Goal: Task Accomplishment & Management: Use online tool/utility

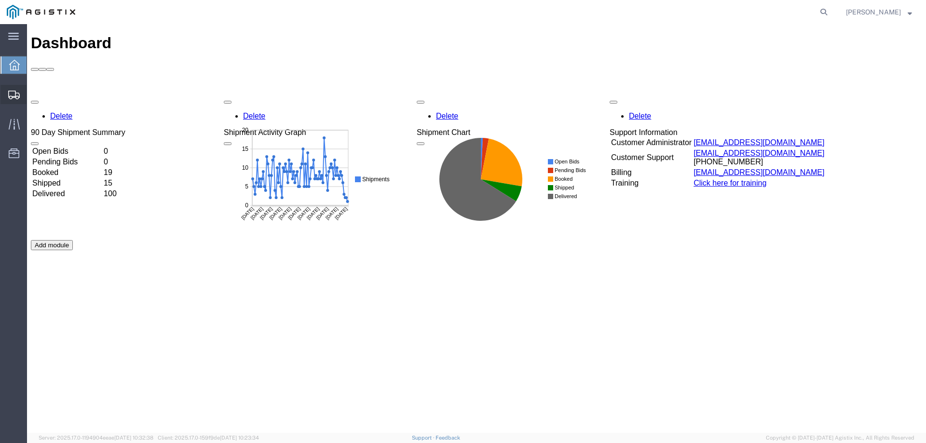
click at [8, 88] on div at bounding box center [13, 94] width 27 height 19
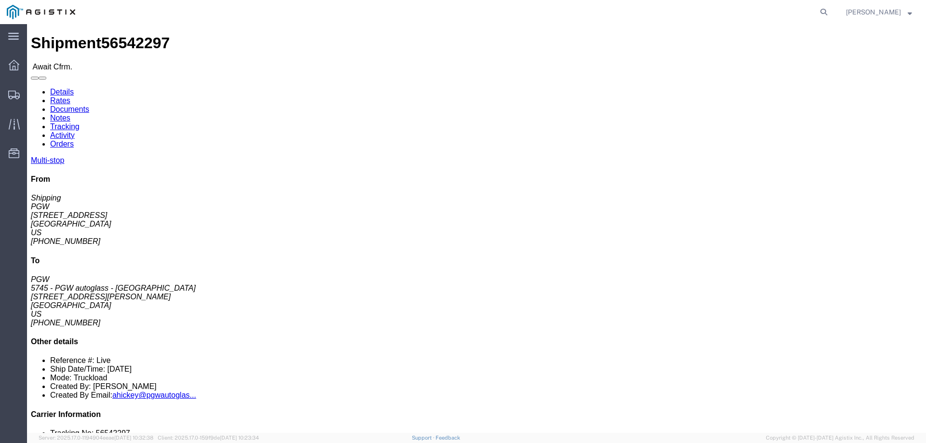
click b "56542297"
copy b "56542297"
click link "Confirm"
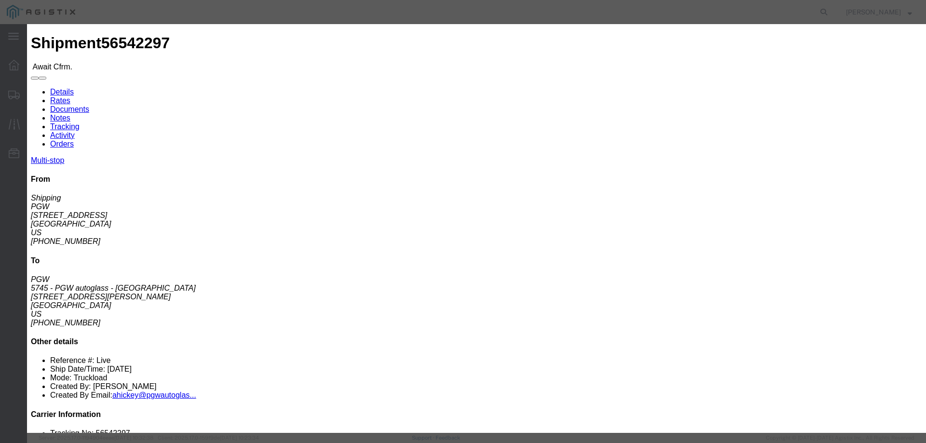
click input "checkbox"
checkbox input "true"
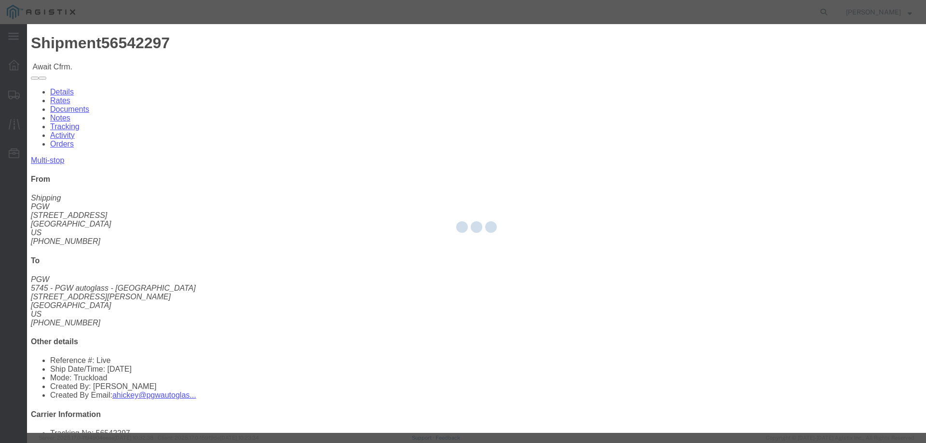
click at [369, 140] on div at bounding box center [476, 228] width 899 height 409
type input "[PERSON_NAME]"
type input "3204977237"
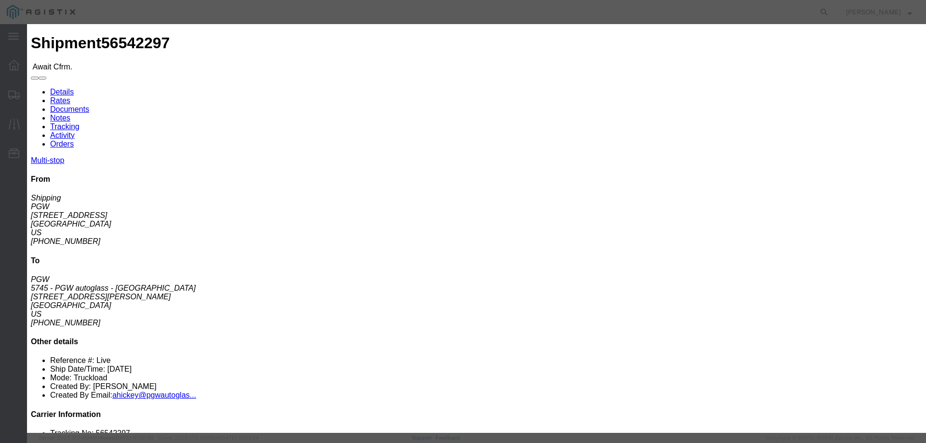
drag, startPoint x: 369, startPoint y: 140, endPoint x: 342, endPoint y: 116, distance: 36.2
click input "text"
paste input "56542297"
type input "56542297"
click button "Submit"
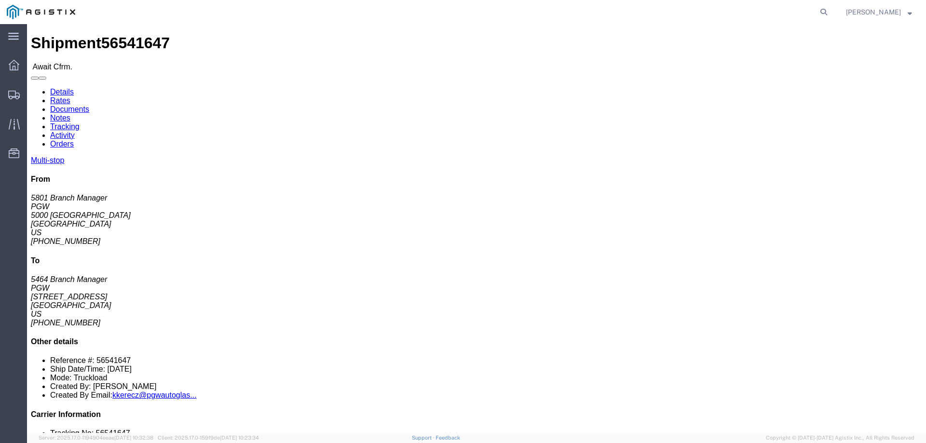
click b "56541647"
copy b "56541647"
click link "Confirm"
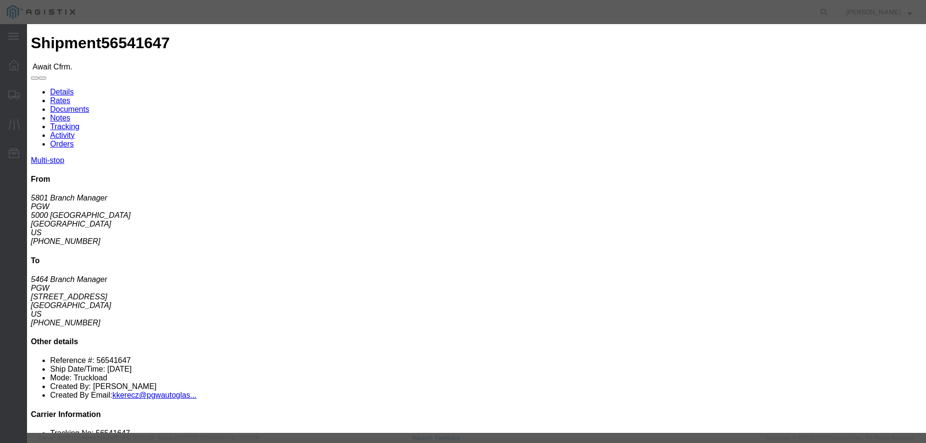
click label
click input "checkbox"
checkbox input "true"
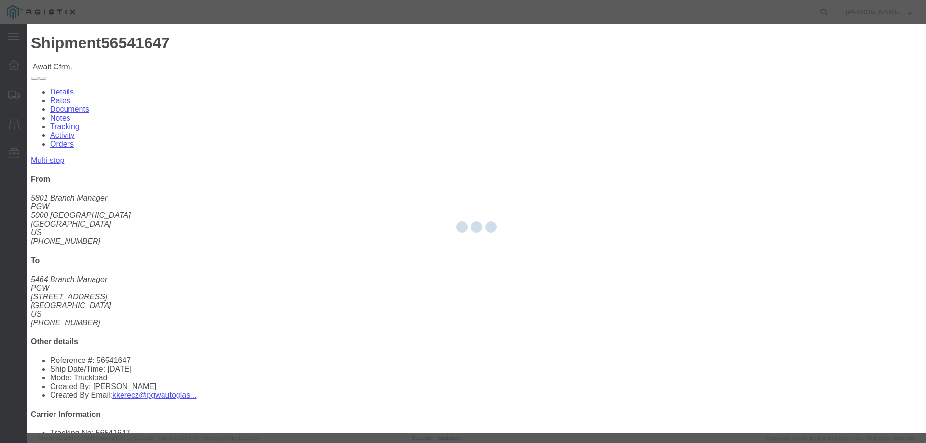
type input "[PERSON_NAME]"
type input "3204977237"
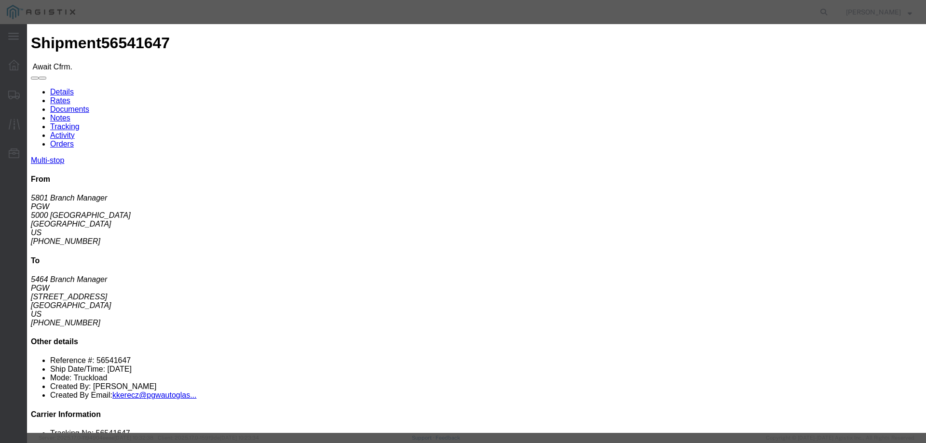
click input "text"
paste input "56541647"
type input "56541647"
click button "Submit"
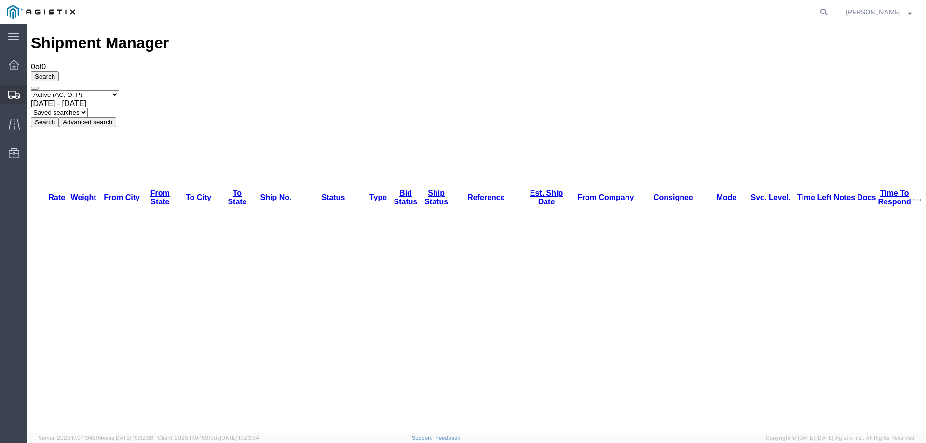
click at [6, 92] on div at bounding box center [13, 94] width 27 height 19
click at [16, 88] on div at bounding box center [13, 94] width 27 height 17
click at [13, 93] on icon at bounding box center [15, 95] width 12 height 9
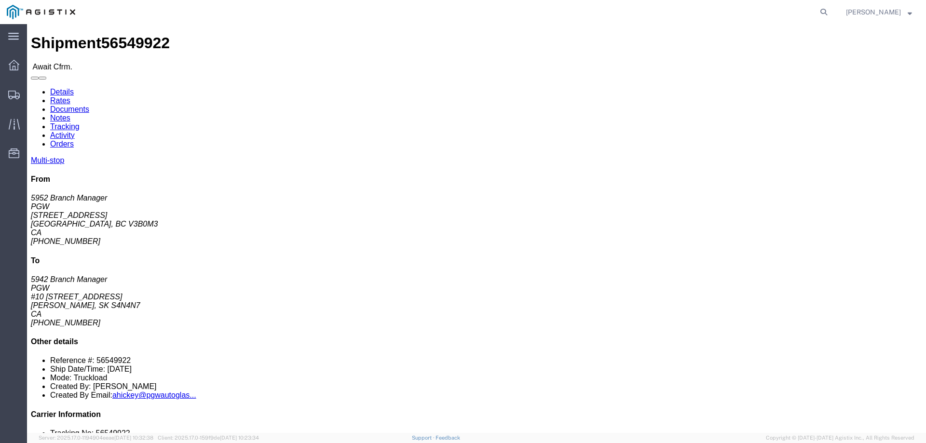
click b "56549922"
copy b "56549922"
click link "Confirm"
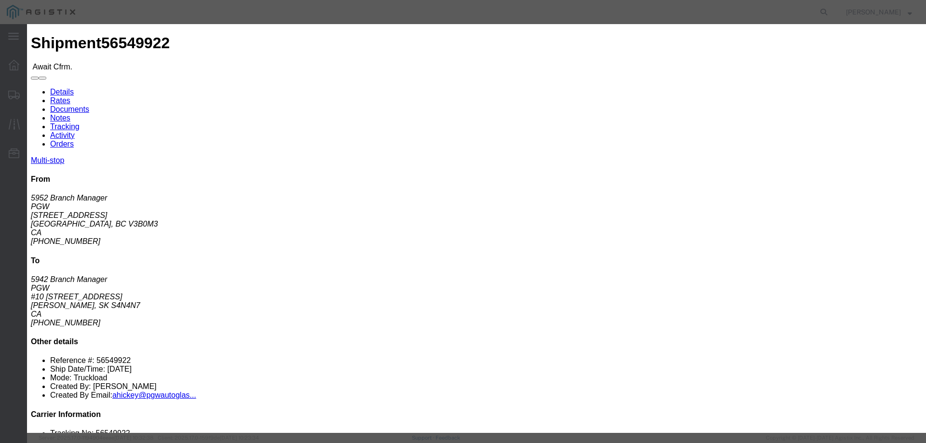
click input "checkbox"
checkbox input "true"
type input "[PERSON_NAME]"
type input "3204977237"
click input "text"
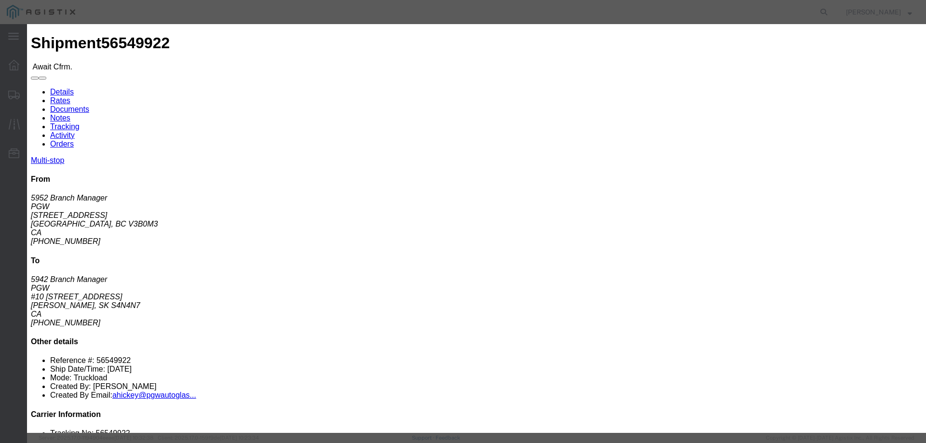
paste input "56549922"
type input "56549922"
drag, startPoint x: 299, startPoint y: 33, endPoint x: 235, endPoint y: 33, distance: 63.6
click h3 "Confirm"
click button "Submit"
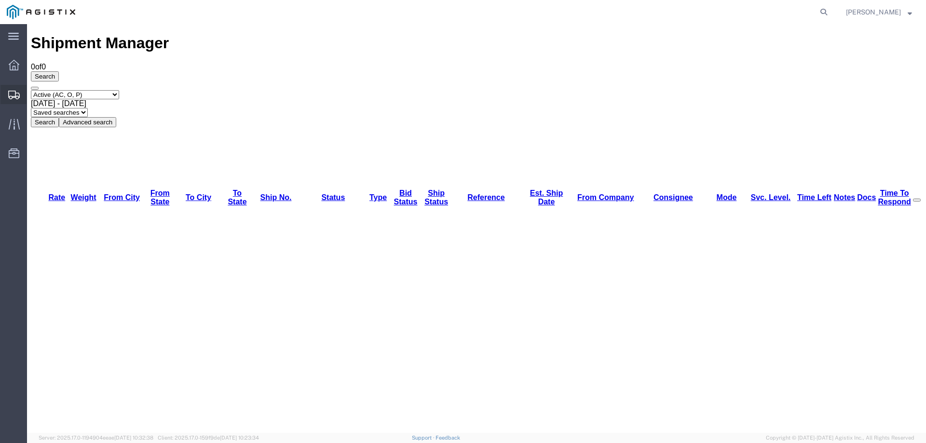
click at [20, 97] on div at bounding box center [13, 94] width 27 height 19
click at [16, 95] on icon at bounding box center [15, 95] width 12 height 9
click at [15, 99] on icon at bounding box center [15, 95] width 12 height 9
click at [15, 94] on icon at bounding box center [15, 95] width 12 height 9
click at [18, 101] on div at bounding box center [13, 94] width 27 height 17
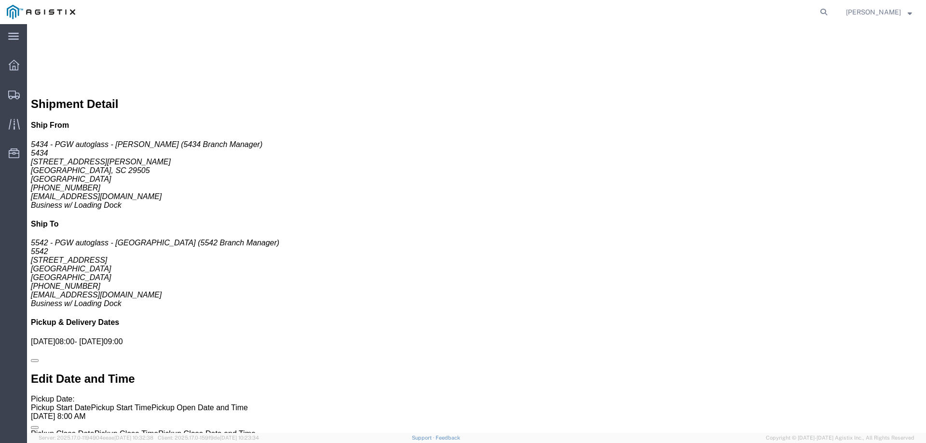
scroll to position [747, 0]
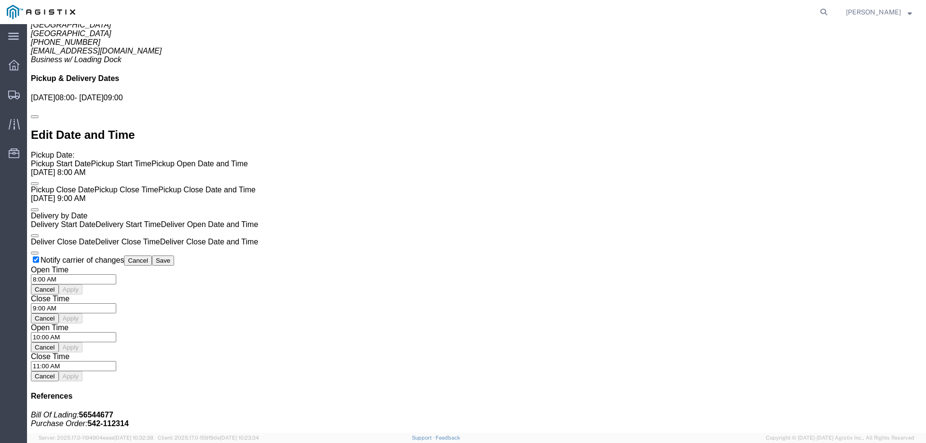
click link "Enter / Modify Bid"
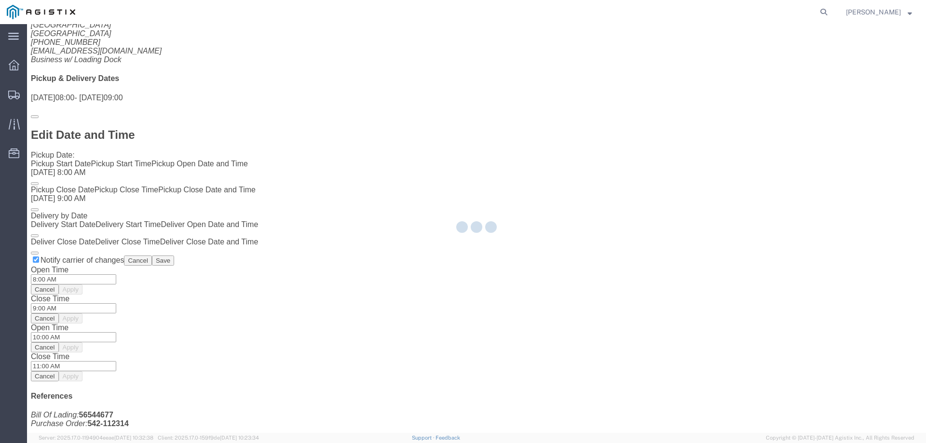
select select "146"
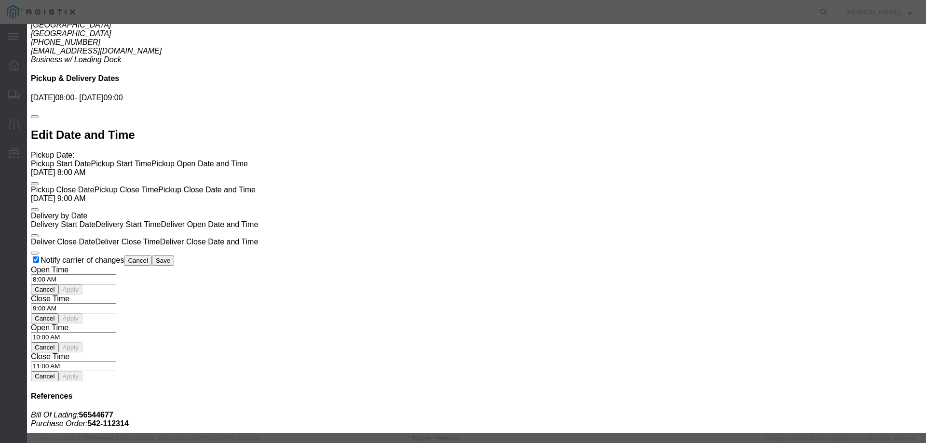
click select "Select CONESTOGA DFRM/STEP Economy TL Flatbed Intermodal LTL Standard Next Day …"
select select "25032"
click select "Select CONESTOGA DFRM/STEP Economy TL Flatbed Intermodal LTL Standard Next Day …"
drag, startPoint x: 639, startPoint y: 89, endPoint x: 647, endPoint y: 94, distance: 9.6
click input "text"
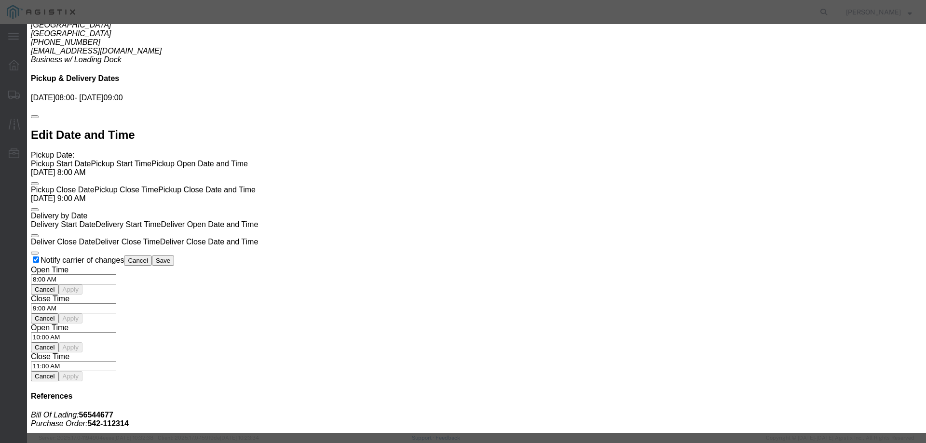
type input "ats"
click input "number"
type input "675"
click button "Submit"
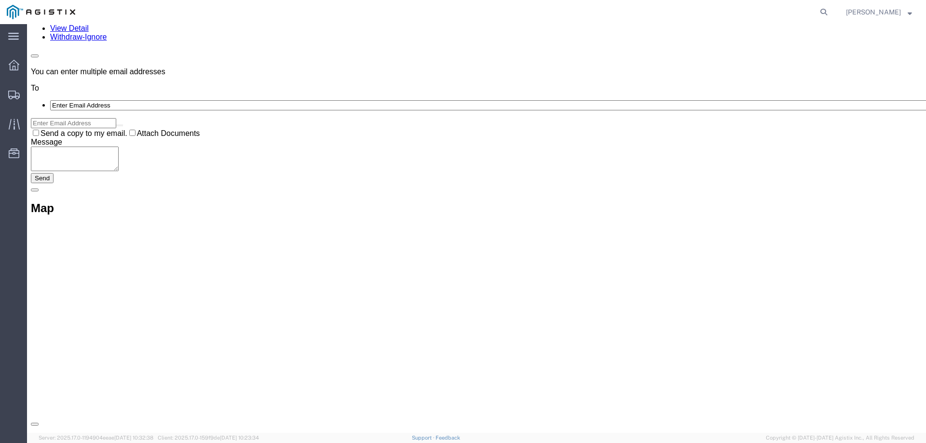
scroll to position [0, 0]
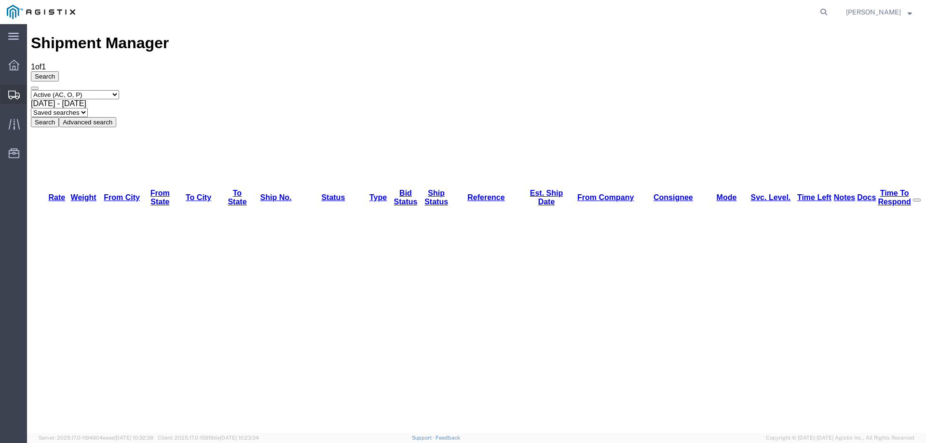
click at [11, 95] on icon at bounding box center [14, 95] width 12 height 9
click at [12, 89] on div at bounding box center [13, 94] width 27 height 17
click at [6, 87] on div at bounding box center [13, 94] width 27 height 17
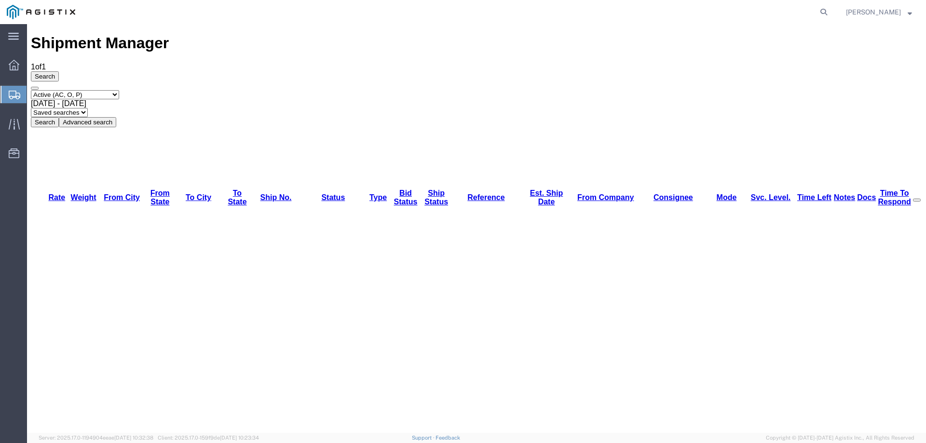
click at [12, 93] on icon at bounding box center [15, 95] width 12 height 9
click at [8, 97] on div at bounding box center [13, 94] width 27 height 17
click at [9, 123] on icon at bounding box center [14, 124] width 11 height 11
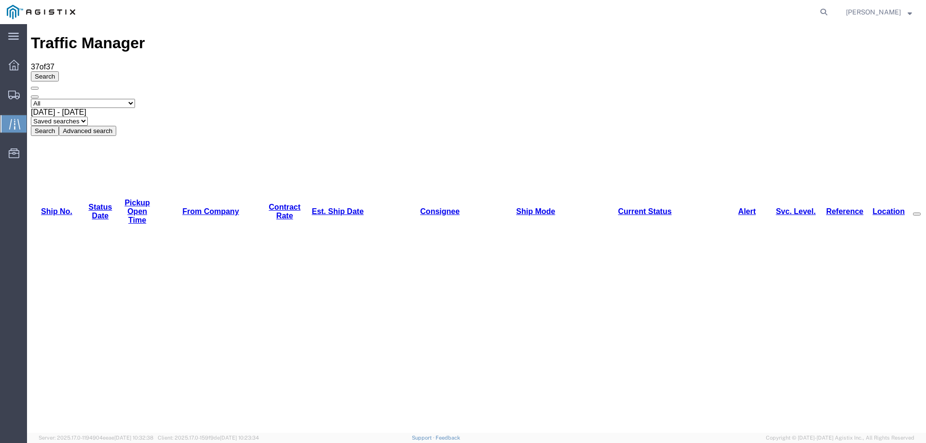
click at [17, 96] on icon at bounding box center [14, 95] width 12 height 9
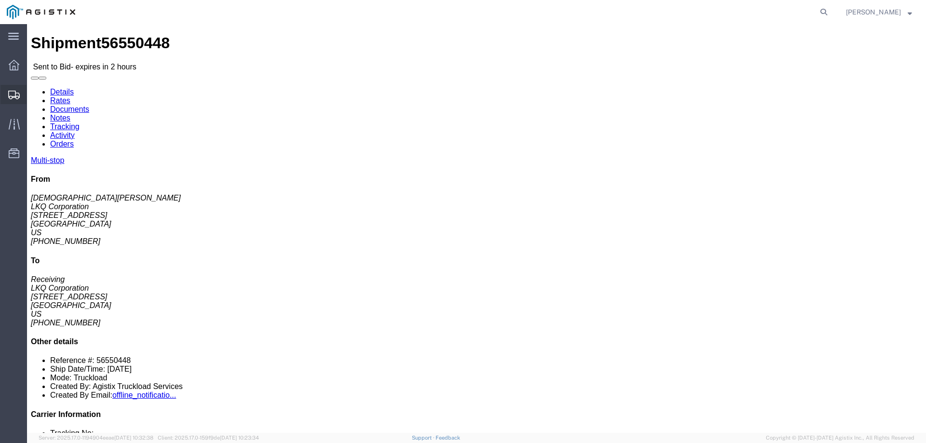
click at [6, 89] on div at bounding box center [13, 94] width 27 height 19
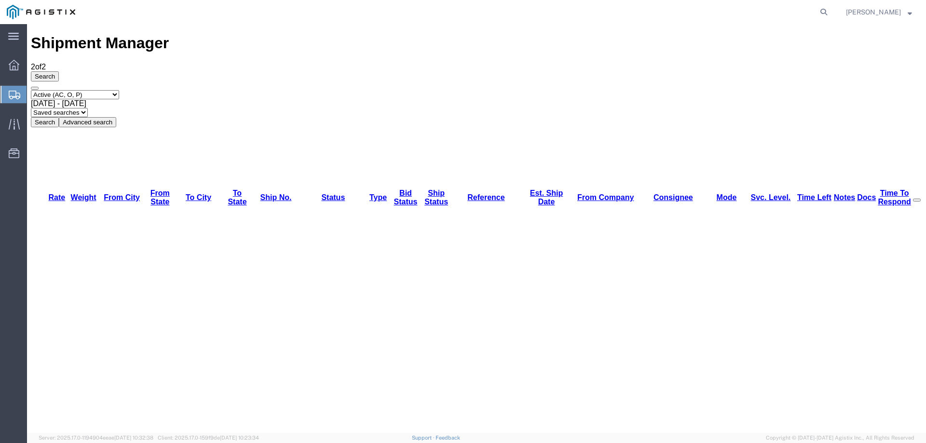
click at [11, 89] on div at bounding box center [13, 94] width 27 height 17
click at [18, 92] on icon at bounding box center [15, 95] width 12 height 9
click at [473, 90] on div "Select status Active (AC, O, P) All Approved Awaiting Confirmation (AC) Booked …" at bounding box center [476, 108] width 891 height 37
click at [11, 94] on icon at bounding box center [15, 95] width 12 height 9
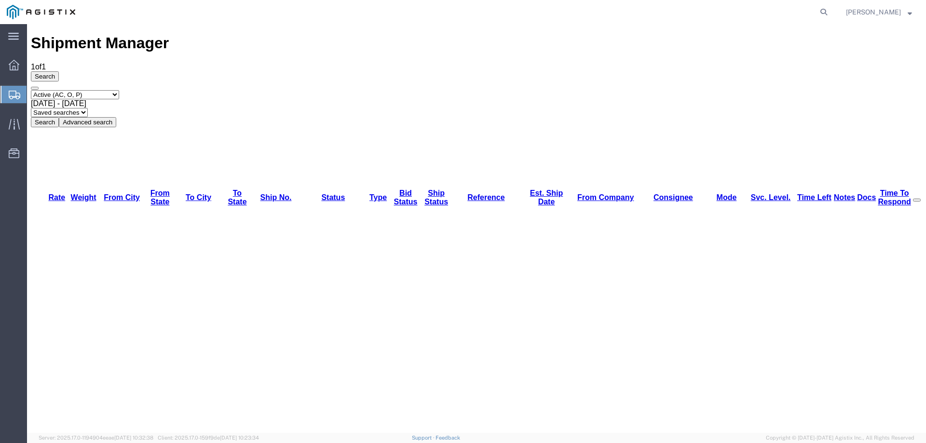
click at [10, 95] on icon at bounding box center [15, 95] width 12 height 9
click at [23, 92] on div at bounding box center [13, 94] width 27 height 17
click at [10, 93] on icon at bounding box center [15, 95] width 12 height 9
click at [10, 94] on icon at bounding box center [15, 95] width 12 height 9
click at [13, 91] on icon at bounding box center [15, 95] width 12 height 9
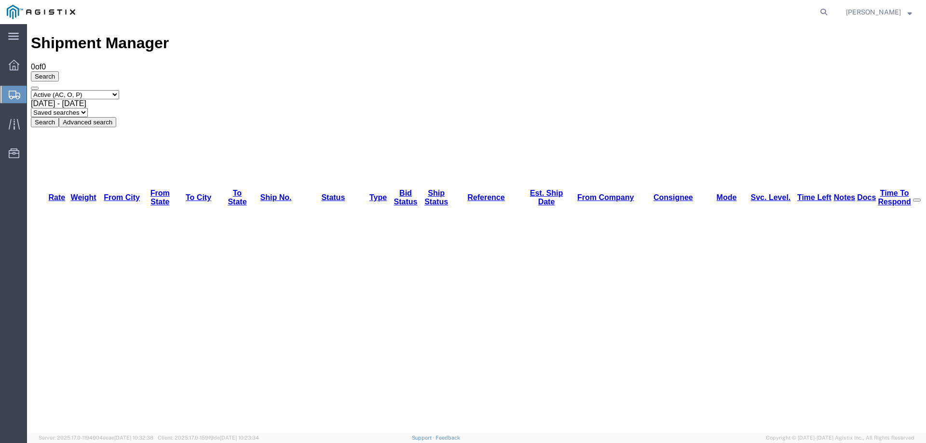
click at [11, 95] on icon at bounding box center [15, 95] width 12 height 9
click at [9, 94] on icon at bounding box center [15, 95] width 12 height 9
click at [17, 122] on icon at bounding box center [13, 124] width 11 height 11
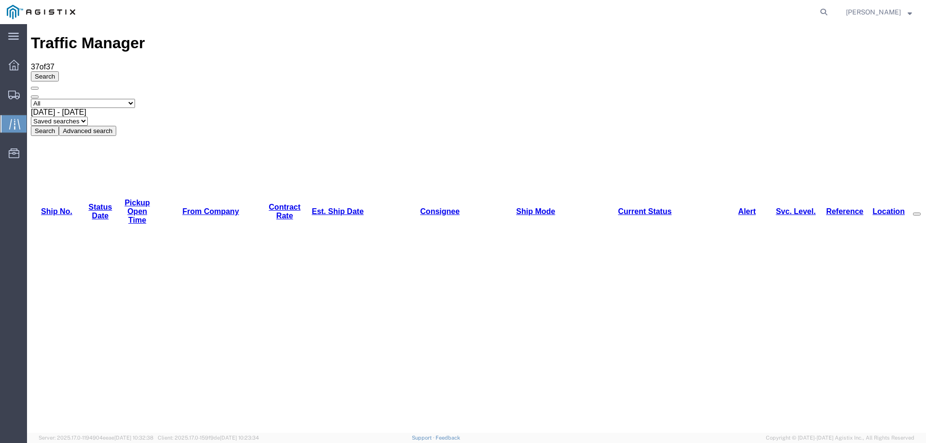
click at [12, 91] on icon at bounding box center [14, 95] width 12 height 9
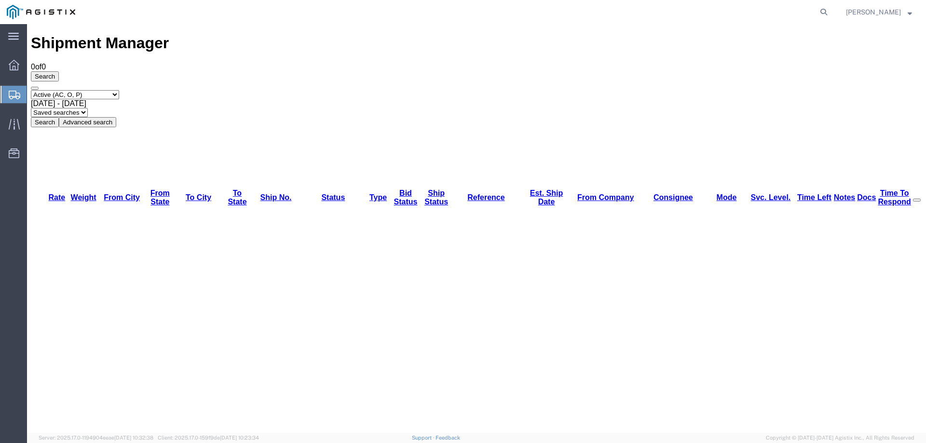
click at [15, 92] on icon at bounding box center [15, 95] width 12 height 9
click at [8, 92] on div at bounding box center [13, 94] width 27 height 17
click at [8, 94] on div at bounding box center [13, 94] width 27 height 17
click at [7, 101] on div at bounding box center [13, 94] width 27 height 17
click at [564, 90] on div "Select status Active (AC, O, P) All Approved Awaiting Confirmation (AC) Booked …" at bounding box center [476, 108] width 891 height 37
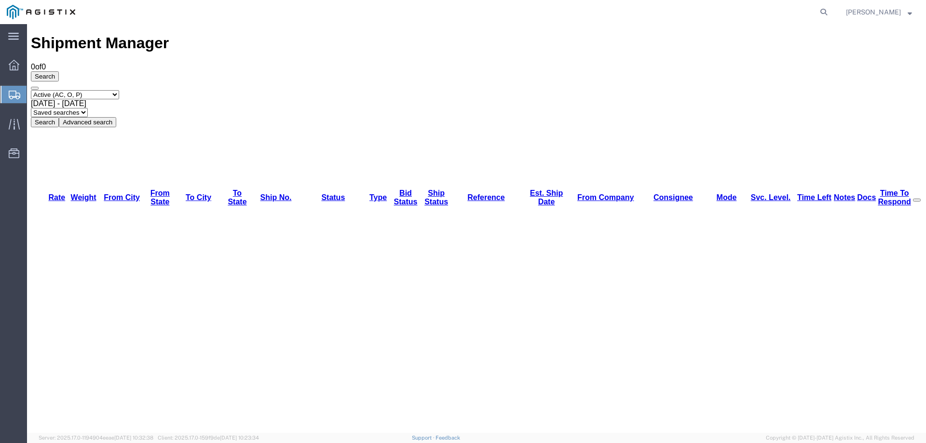
click at [13, 89] on div at bounding box center [13, 94] width 27 height 17
click at [8, 92] on div at bounding box center [13, 94] width 27 height 17
click at [12, 120] on icon at bounding box center [14, 124] width 11 height 11
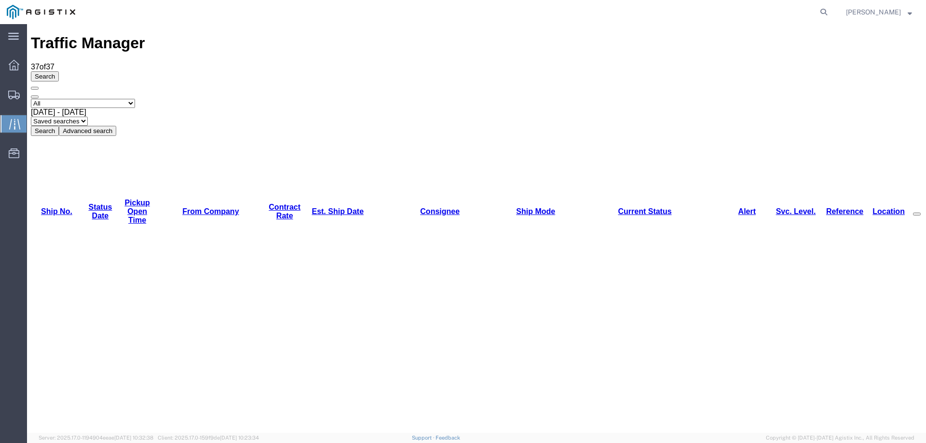
click at [500, 71] on div "Search Select status [No transit records] All Arrival Notice Available Arrival …" at bounding box center [476, 103] width 891 height 65
click at [311, 207] on link "Est. Ship Date" at bounding box center [337, 211] width 52 height 8
click at [9, 124] on icon at bounding box center [14, 124] width 11 height 11
click at [9, 92] on icon at bounding box center [14, 95] width 12 height 9
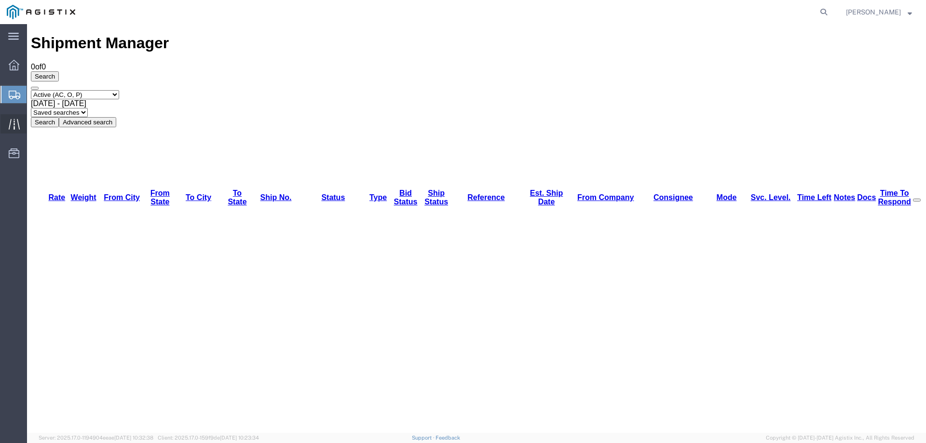
click at [16, 123] on icon at bounding box center [14, 124] width 11 height 11
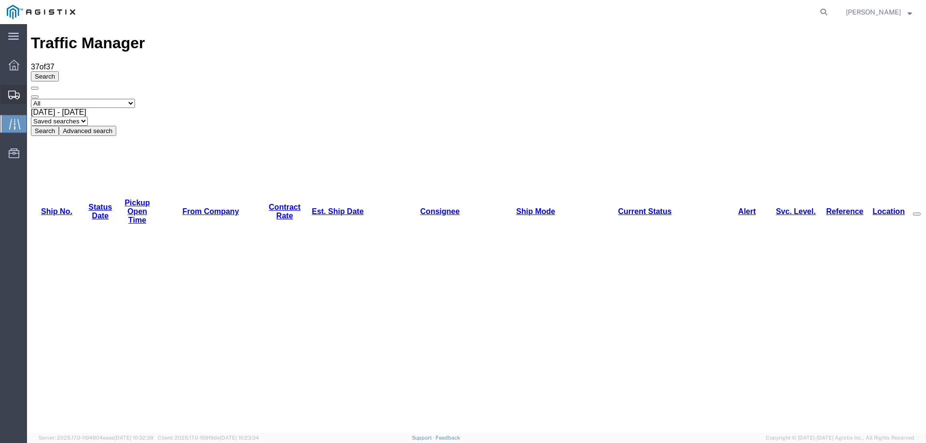
click at [15, 97] on icon at bounding box center [14, 95] width 12 height 9
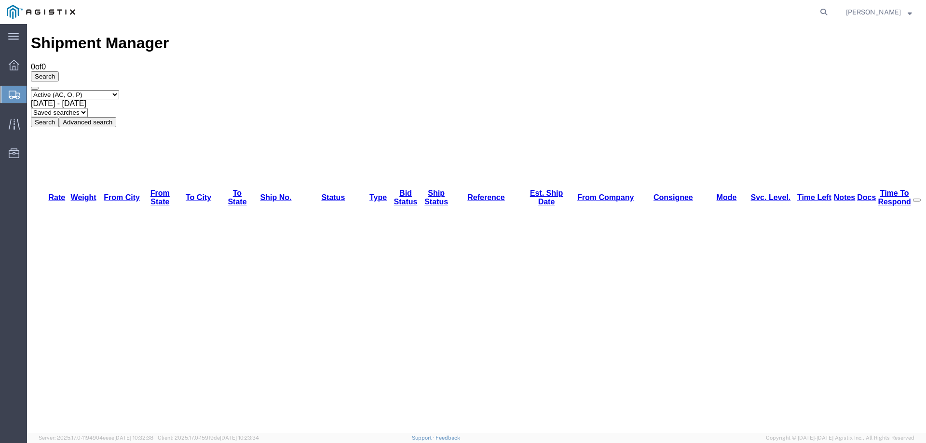
click at [533, 90] on div "Select status Active (AC, O, P) All Approved Awaiting Confirmation (AC) Booked …" at bounding box center [476, 108] width 891 height 37
click at [13, 95] on icon at bounding box center [15, 95] width 12 height 9
click at [15, 121] on icon at bounding box center [14, 124] width 11 height 11
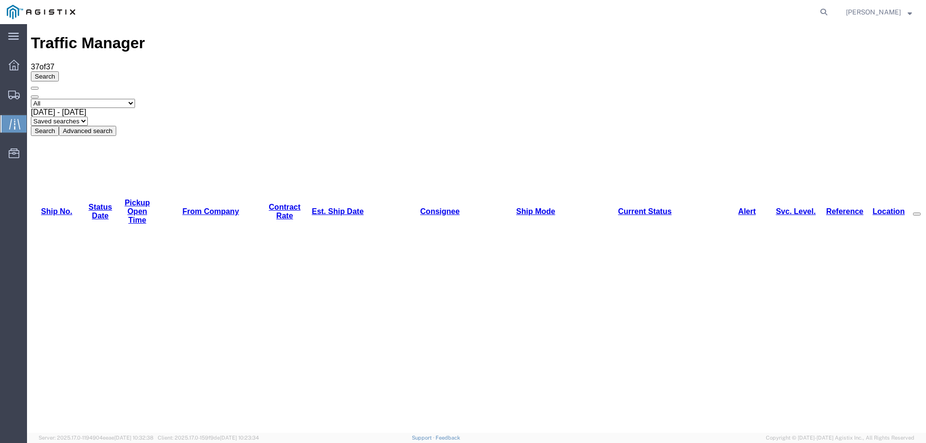
click at [311, 207] on link "Est. Ship Date" at bounding box center [337, 211] width 52 height 8
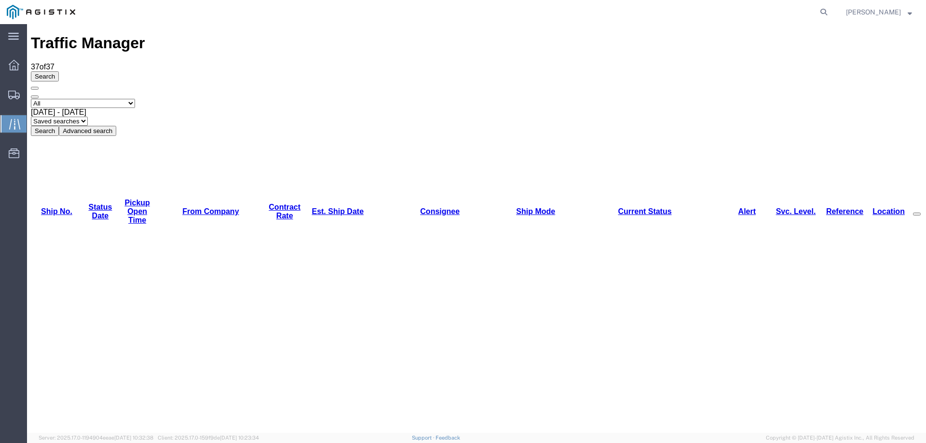
copy li "56483473"
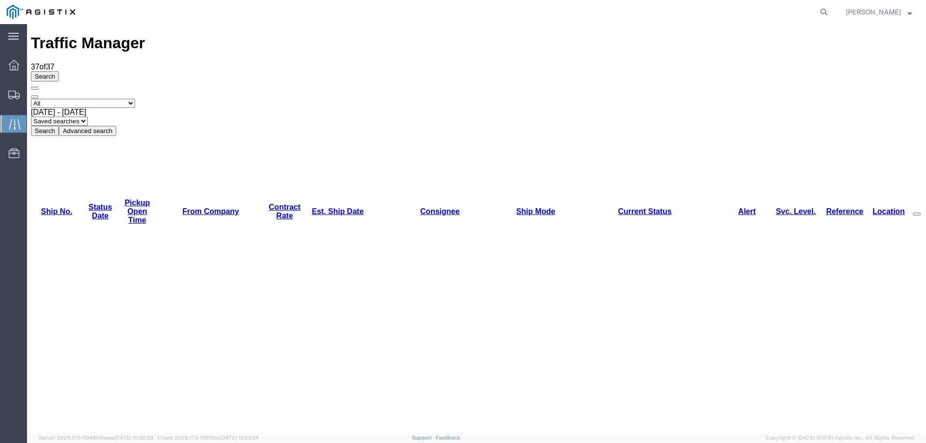
copy li "56462715"
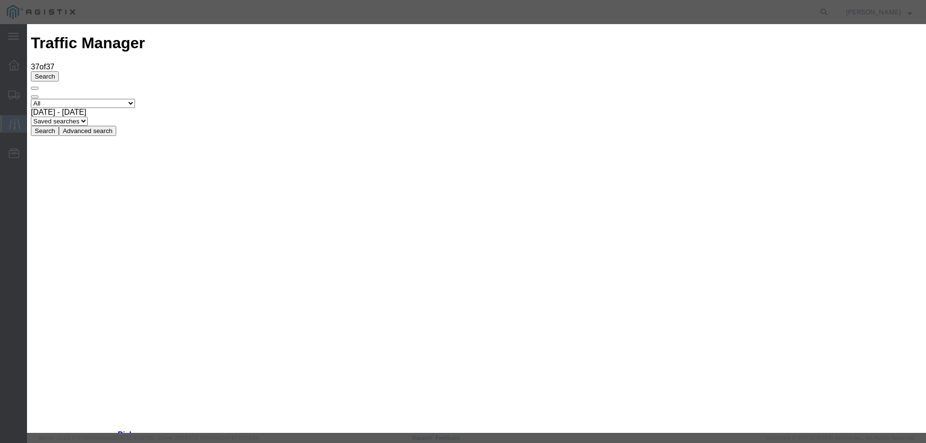
type input "[DATE]"
type input "12:00 PM"
select select "DELIVRED"
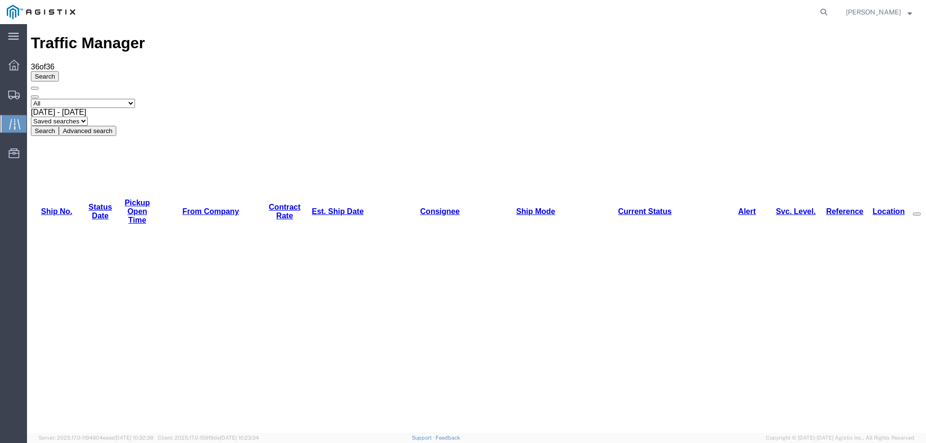
copy li "56441352"
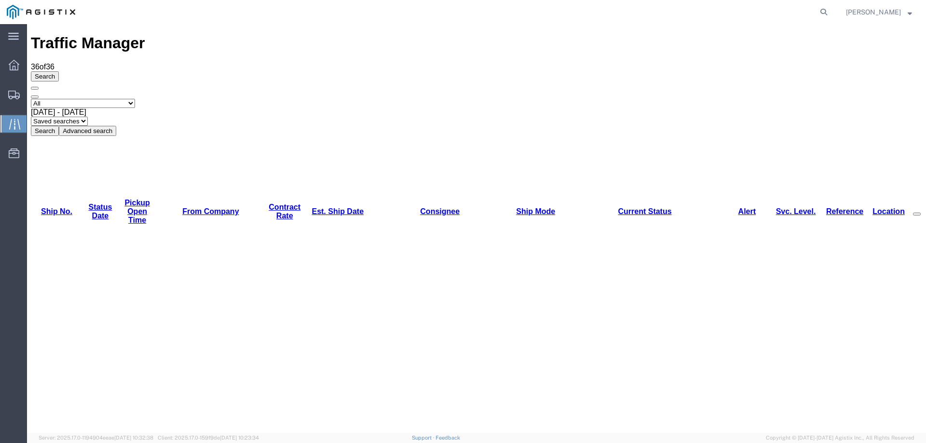
copy li "56441348"
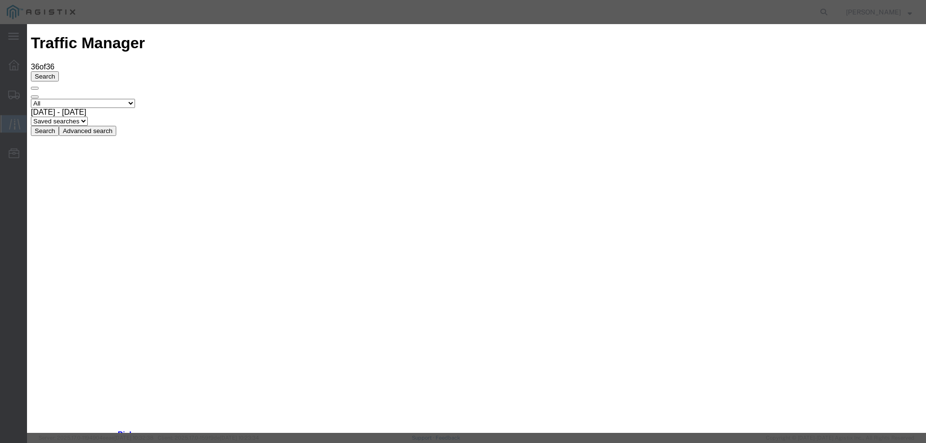
type input "[DATE]"
type input "12:00 PM"
select select "DELIVRED"
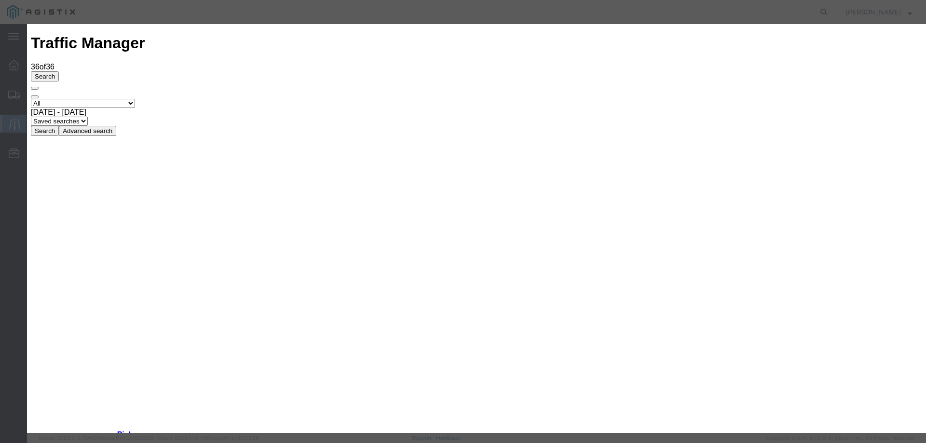
type input "[DATE]"
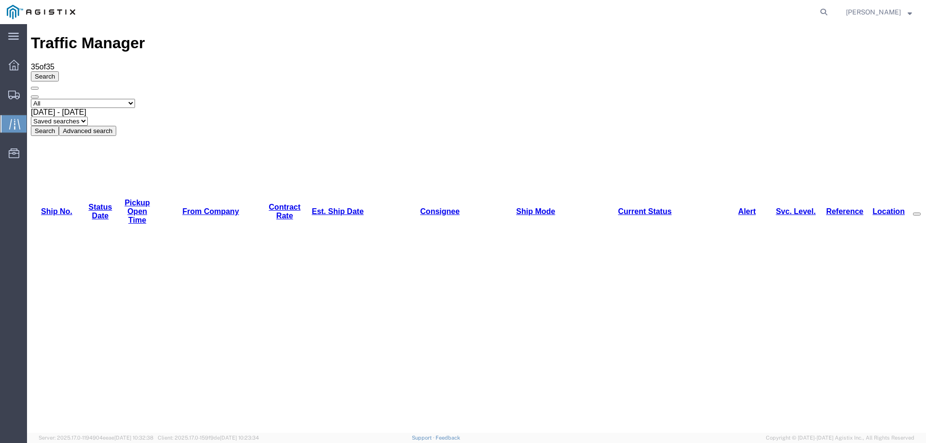
click at [481, 99] on div "Select status [No transit records] All Arrival Notice Available Arrival Notice …" at bounding box center [476, 117] width 891 height 37
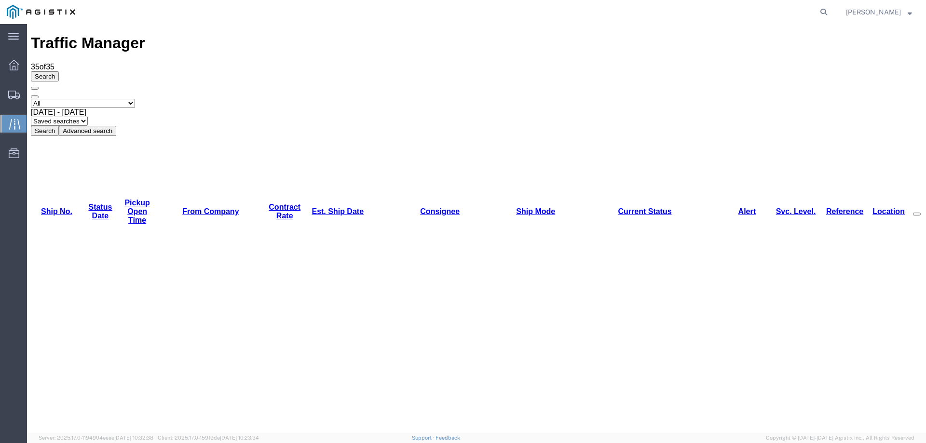
click at [522, 99] on div "Select status [No transit records] All Arrival Notice Available Arrival Notice …" at bounding box center [476, 117] width 891 height 37
click at [518, 99] on div "Select status [No transit records] All Arrival Notice Available Arrival Notice …" at bounding box center [476, 117] width 891 height 37
click at [527, 71] on div "Search Select status [No transit records] All Arrival Notice Available Arrival …" at bounding box center [476, 103] width 891 height 65
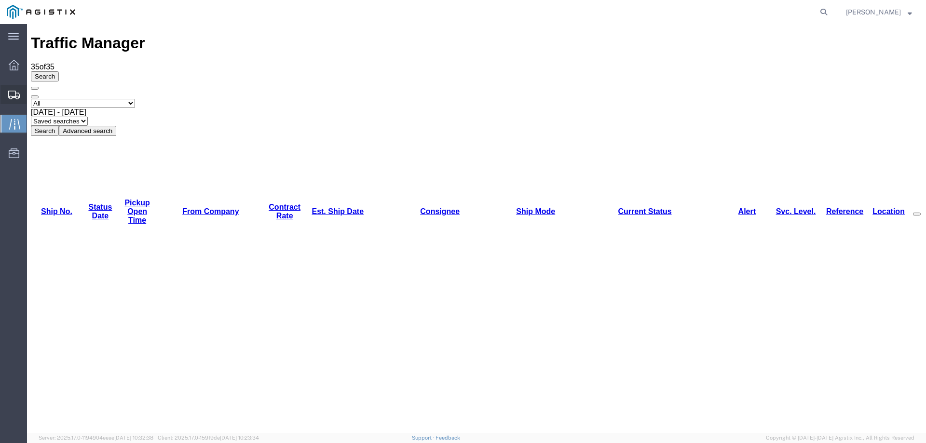
click at [13, 93] on icon at bounding box center [14, 95] width 12 height 9
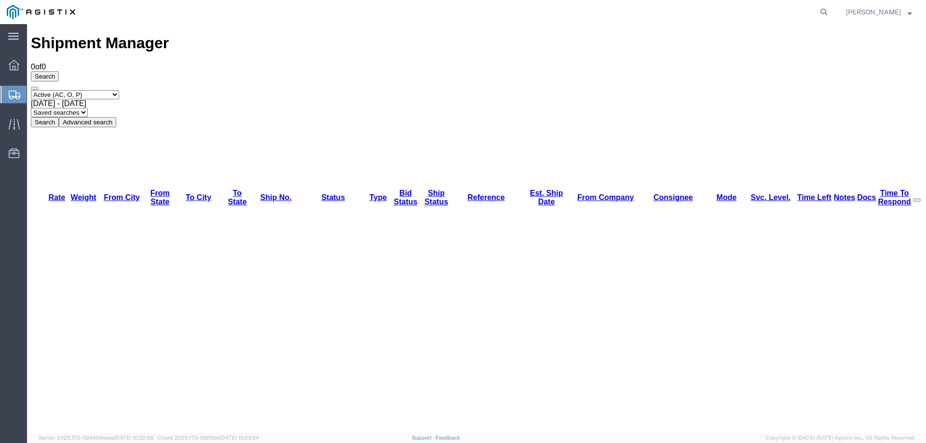
click at [2, 86] on div at bounding box center [13, 94] width 27 height 17
click at [7, 94] on div at bounding box center [13, 94] width 27 height 17
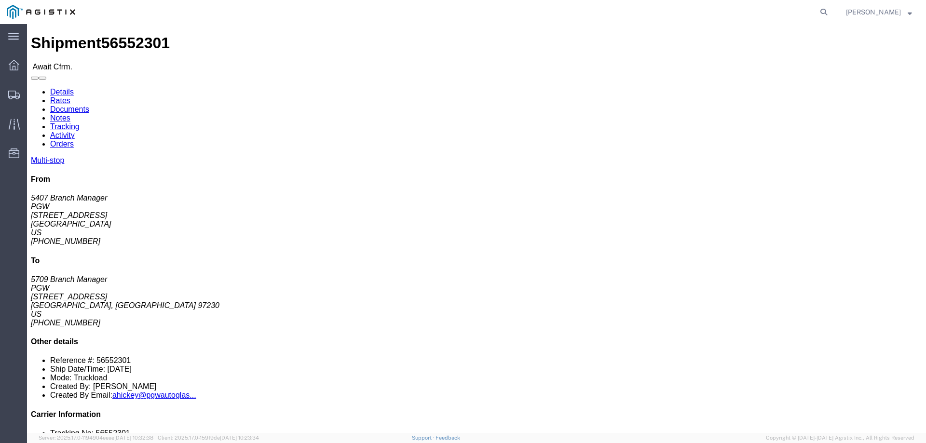
click b "56552301"
copy b "56552301"
click h4 "Routing & Vehicle Information"
click div "Leg 1 - Truckload Vehicle 1: Standard Dry Van (53 Feet) Number of trucks: 1"
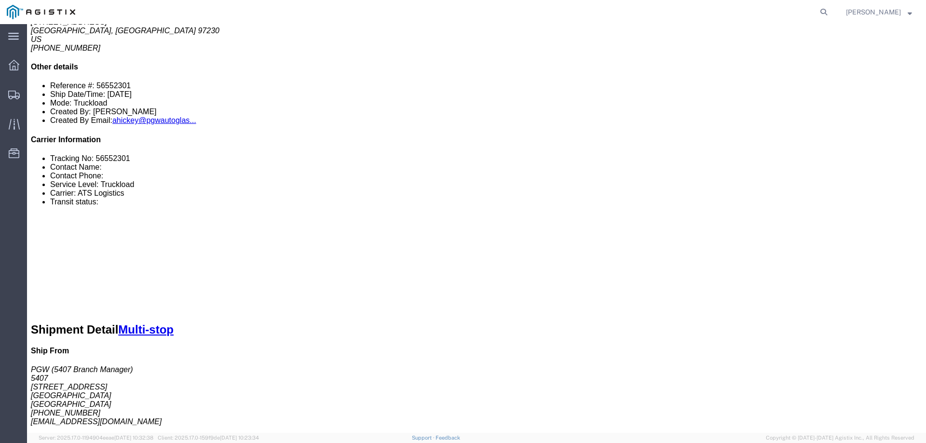
scroll to position [289, 0]
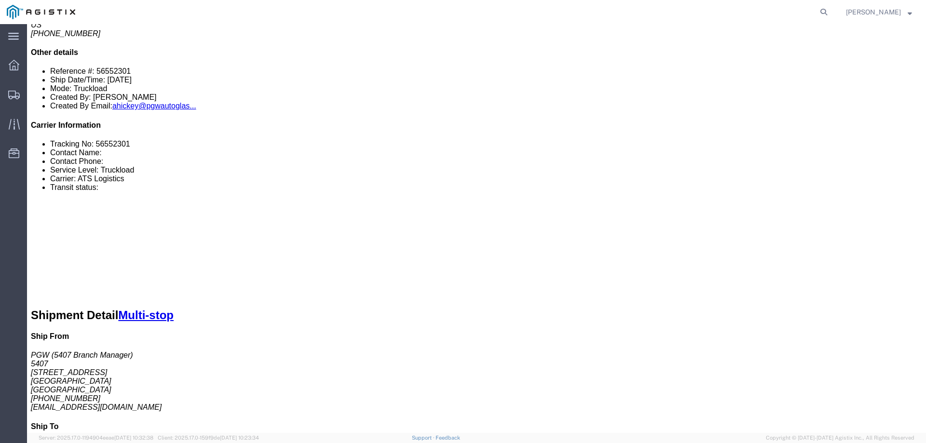
click link "Confirm"
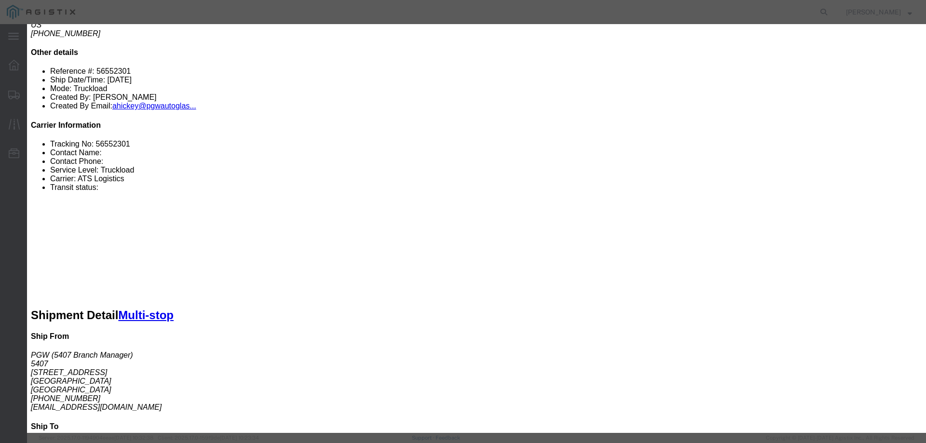
click input "checkbox"
checkbox input "true"
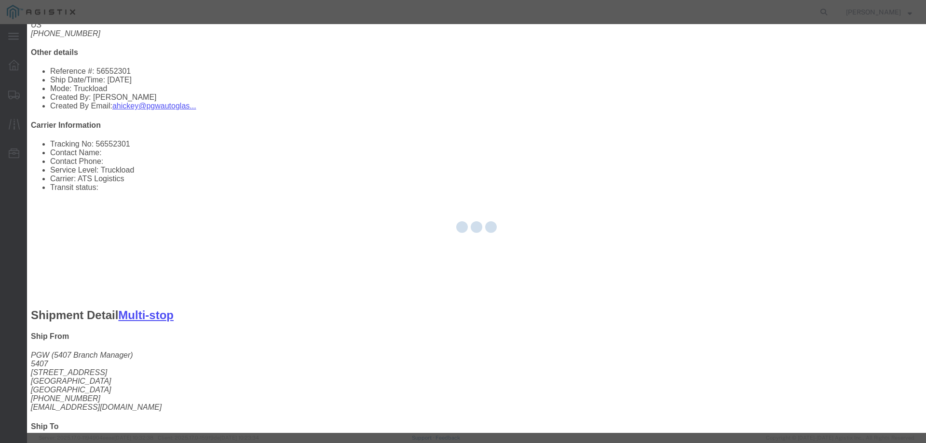
type input "[PERSON_NAME]"
type input "3204977237"
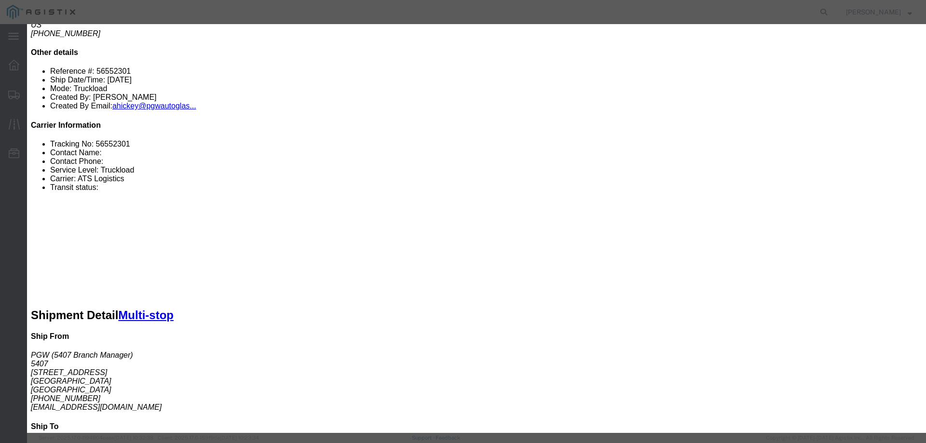
click input "text"
paste input "56552301"
type input "56552301"
click button "Submit"
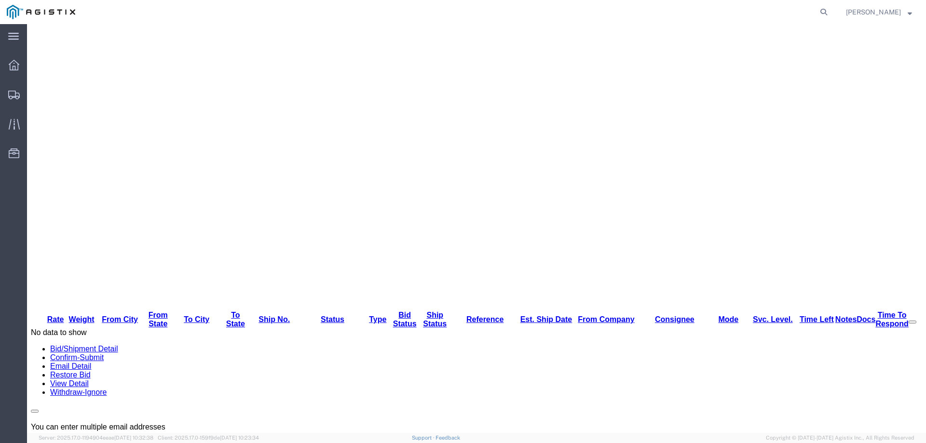
scroll to position [0, 0]
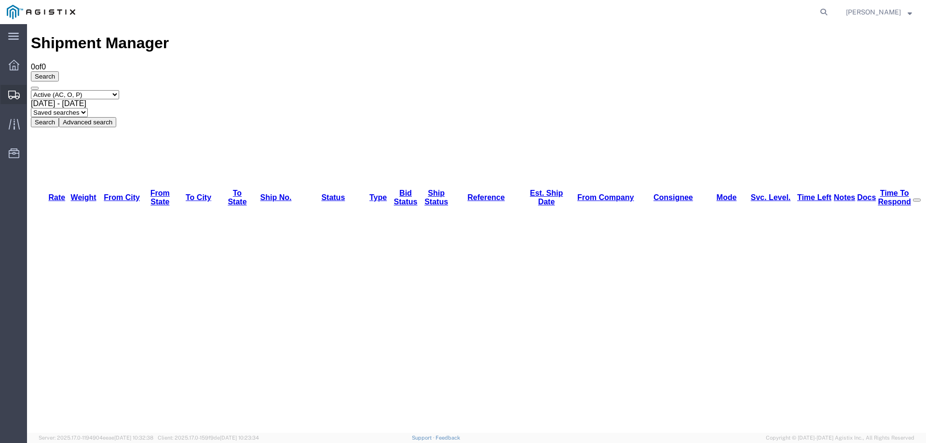
click at [13, 88] on div at bounding box center [13, 94] width 27 height 19
click at [11, 96] on icon at bounding box center [15, 95] width 12 height 9
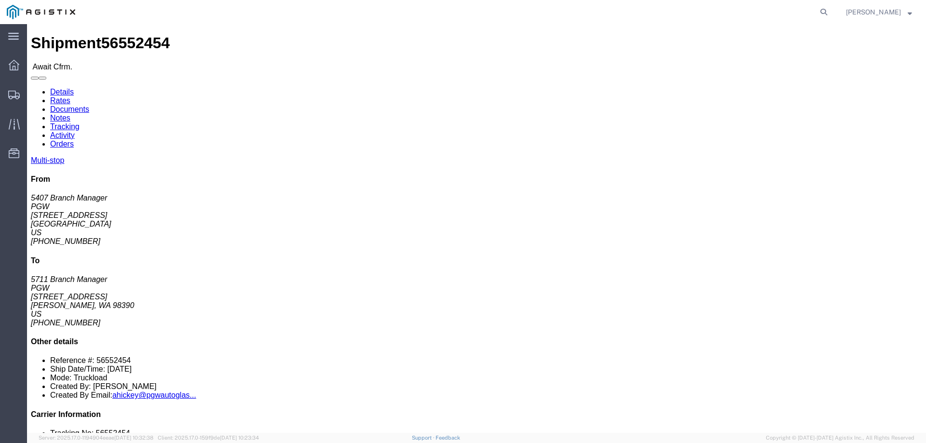
click b "56552454"
copy b "56552454"
click link "Confirm"
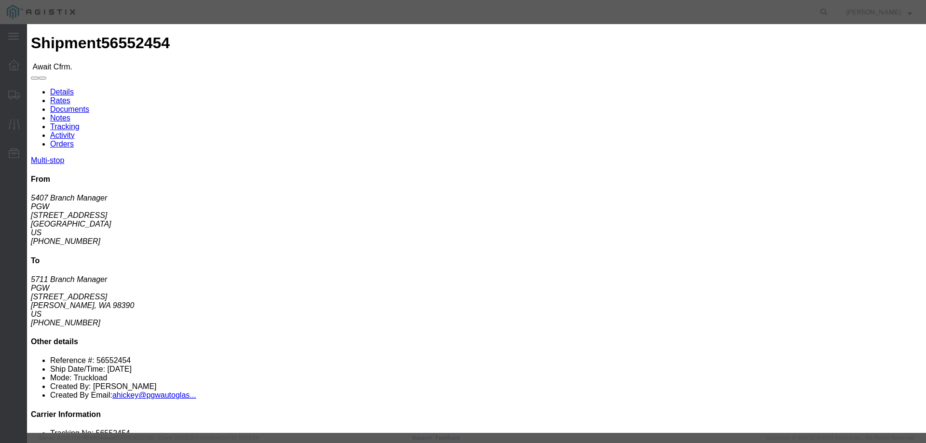
click input "checkbox"
checkbox input "true"
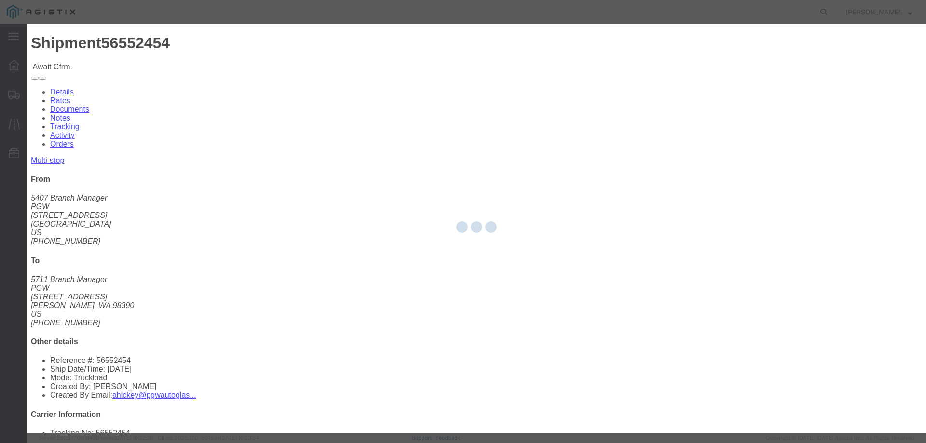
type input "[PERSON_NAME]"
type input "3204977237"
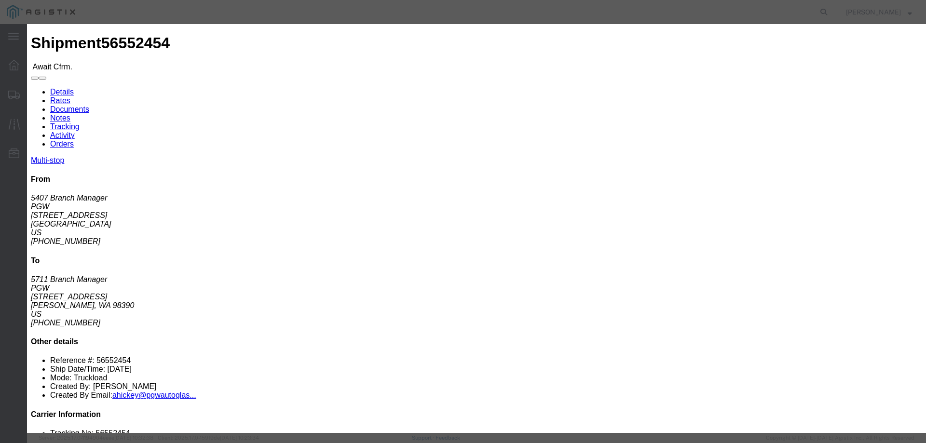
click input "text"
paste input "56552454"
type input "56552454"
click button "Submit"
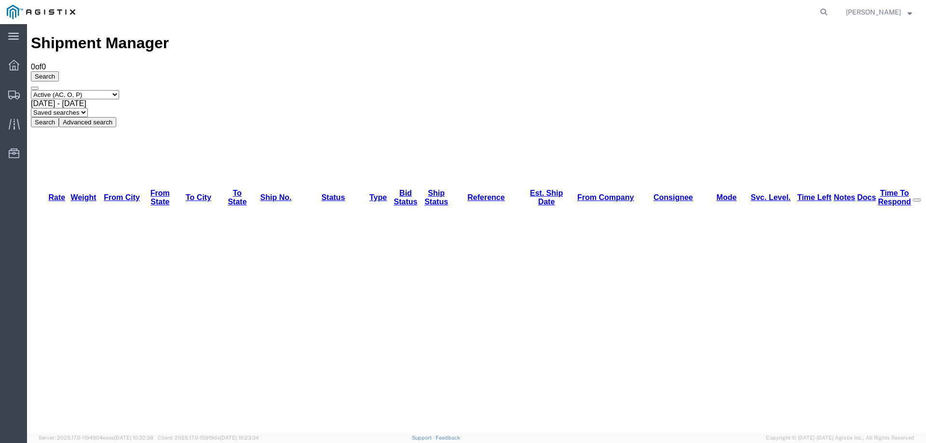
click at [493, 90] on div "Select status Active (AC, O, P) All Approved Awaiting Confirmation (AC) Booked …" at bounding box center [476, 108] width 891 height 37
drag, startPoint x: 528, startPoint y: 132, endPoint x: 440, endPoint y: 138, distance: 88.5
drag, startPoint x: 523, startPoint y: 134, endPoint x: 436, endPoint y: 136, distance: 86.8
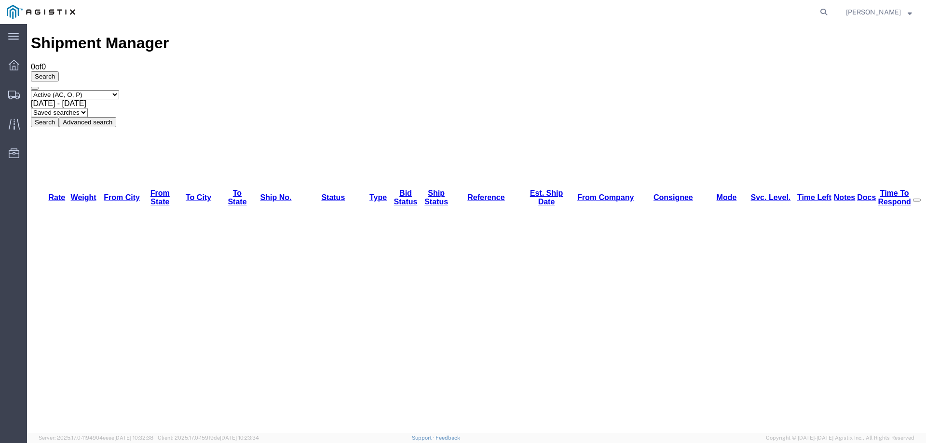
drag, startPoint x: 512, startPoint y: 133, endPoint x: 410, endPoint y: 135, distance: 101.7
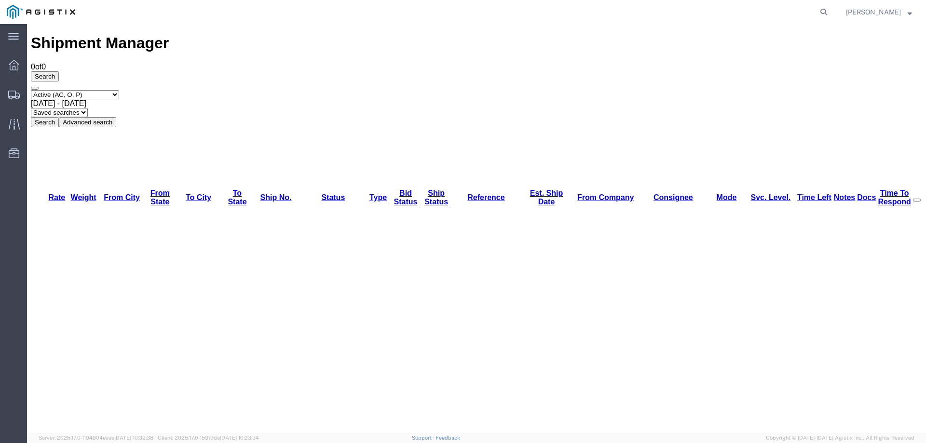
click at [455, 90] on div "Select status Active (AC, O, P) All Approved Awaiting Confirmation (AC) Booked …" at bounding box center [476, 108] width 891 height 37
click at [9, 91] on icon at bounding box center [14, 95] width 12 height 9
click at [484, 90] on div "Select status Active (AC, O, P) All Approved Awaiting Confirmation (AC) Booked …" at bounding box center [476, 108] width 891 height 37
click at [9, 97] on icon at bounding box center [15, 95] width 12 height 9
click at [6, 87] on div at bounding box center [13, 94] width 27 height 17
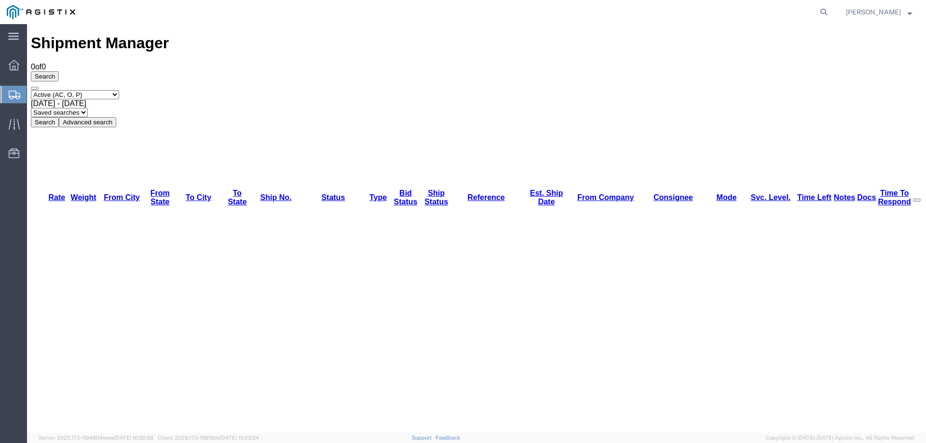
click at [9, 93] on icon at bounding box center [15, 95] width 12 height 9
click at [17, 96] on icon at bounding box center [15, 95] width 12 height 9
drag, startPoint x: 507, startPoint y: 131, endPoint x: 447, endPoint y: 137, distance: 60.6
click at [15, 99] on icon at bounding box center [15, 95] width 12 height 9
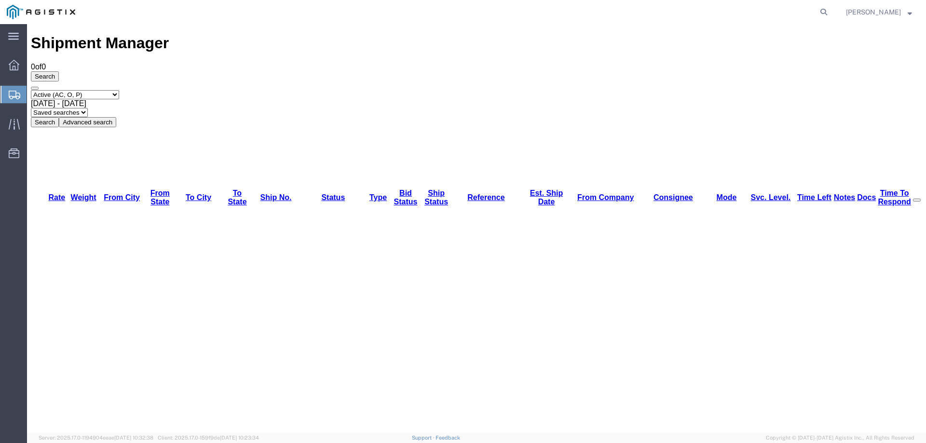
click at [14, 92] on icon at bounding box center [15, 95] width 12 height 9
click at [11, 88] on div at bounding box center [13, 94] width 27 height 17
click at [12, 93] on icon at bounding box center [15, 95] width 12 height 9
click at [8, 94] on div at bounding box center [13, 94] width 27 height 17
click at [15, 91] on icon at bounding box center [15, 95] width 12 height 9
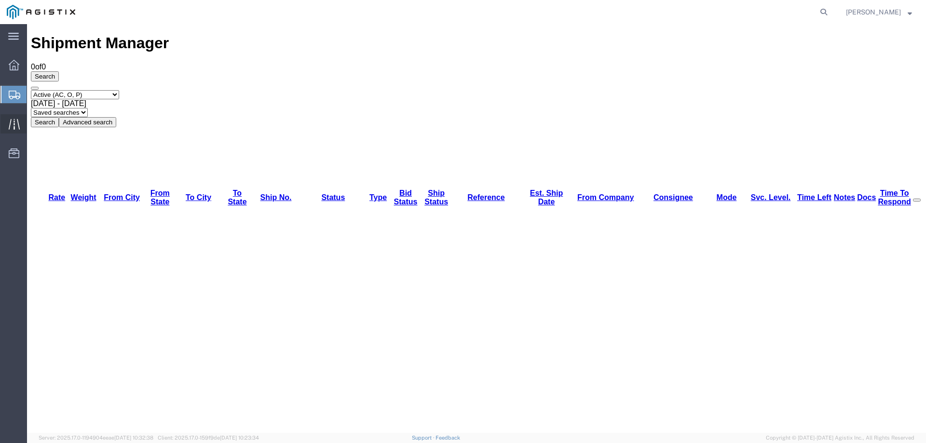
click at [9, 123] on icon at bounding box center [14, 124] width 11 height 11
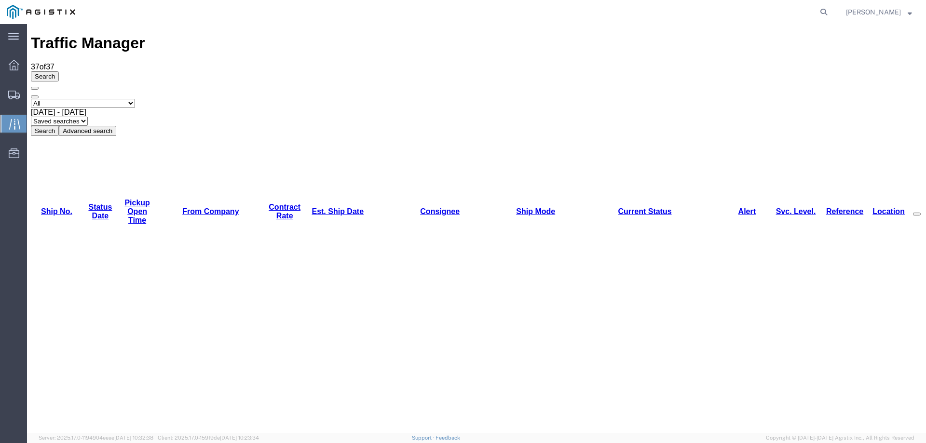
copy li "56552454"
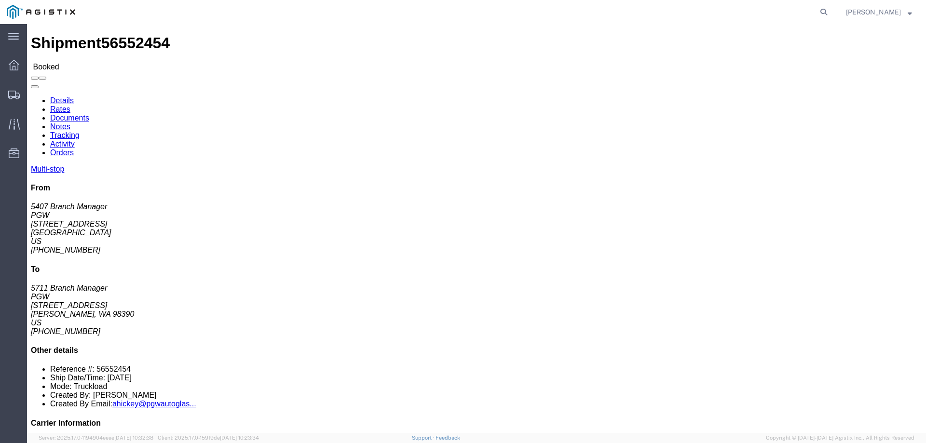
click b "56552454"
click at [15, 96] on icon at bounding box center [14, 95] width 12 height 9
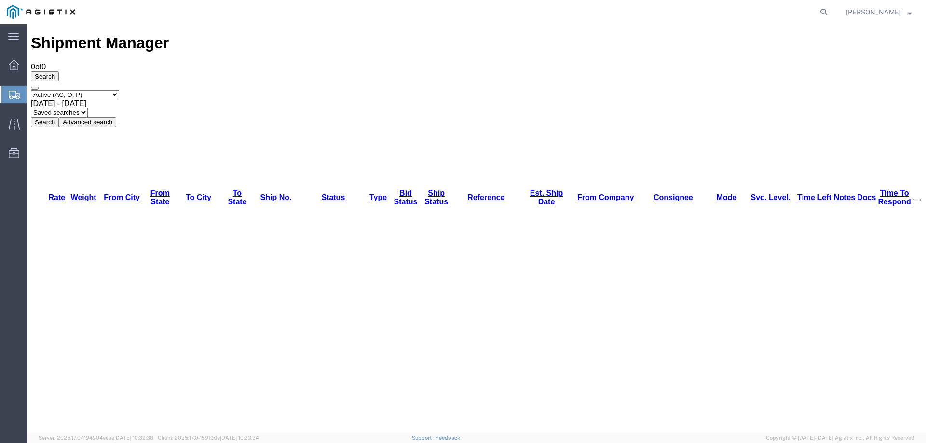
click at [15, 89] on div at bounding box center [13, 94] width 27 height 17
click at [830, 13] on icon at bounding box center [823, 11] width 13 height 13
click at [703, 11] on input "search" at bounding box center [670, 11] width 293 height 23
type input "56526391"
click at [830, 13] on icon at bounding box center [823, 11] width 13 height 13
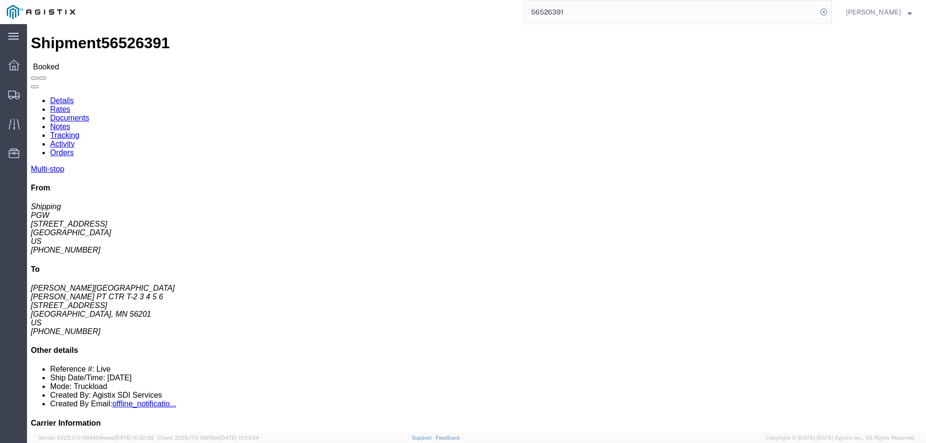
click link "Rates"
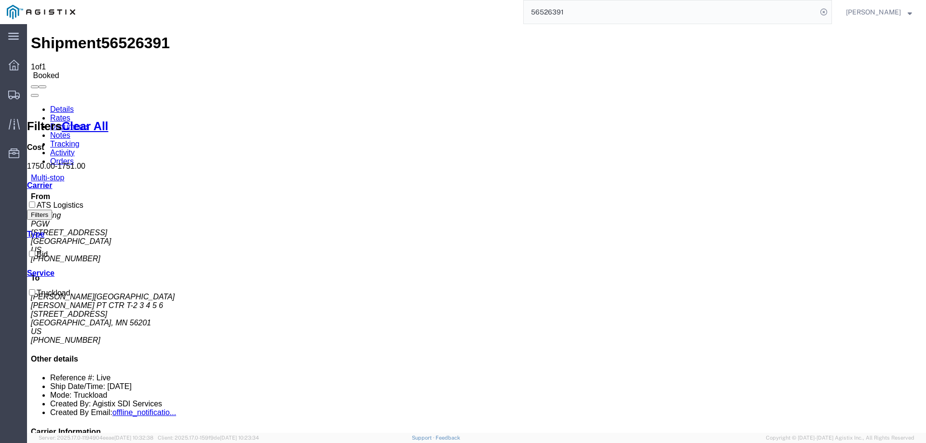
click at [65, 105] on link "Details" at bounding box center [62, 109] width 24 height 8
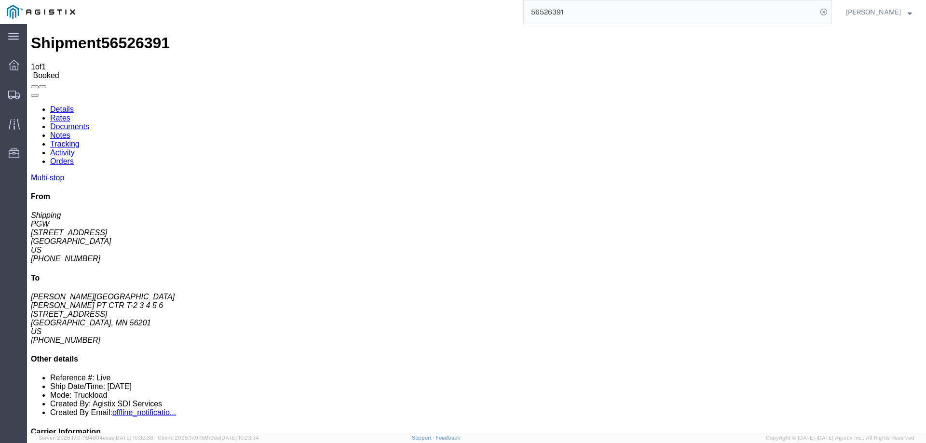
click div "Shipment Detail Multi-stop Ship From PGW (Shipping) [STREET_ADDRESS] [PHONE_NUM…"
click at [15, 91] on icon at bounding box center [14, 95] width 12 height 9
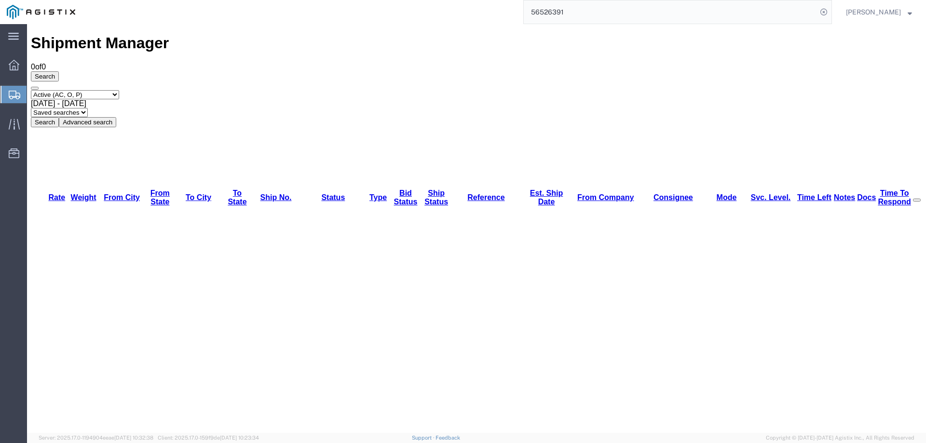
click at [12, 92] on icon at bounding box center [15, 95] width 12 height 9
click at [13, 95] on icon at bounding box center [15, 95] width 12 height 9
click at [8, 94] on div at bounding box center [13, 94] width 27 height 17
click at [10, 90] on svg-icon at bounding box center [15, 95] width 12 height 10
click at [8, 94] on div at bounding box center [13, 94] width 27 height 17
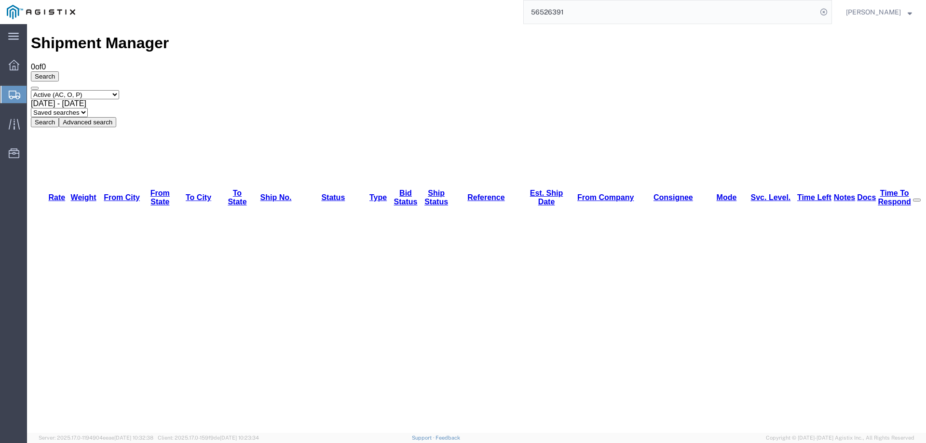
click at [7, 94] on div at bounding box center [13, 94] width 27 height 17
click at [12, 92] on icon at bounding box center [15, 95] width 12 height 9
click at [11, 99] on icon at bounding box center [15, 95] width 12 height 9
click at [14, 96] on icon at bounding box center [15, 95] width 12 height 9
click at [18, 92] on icon at bounding box center [15, 95] width 12 height 9
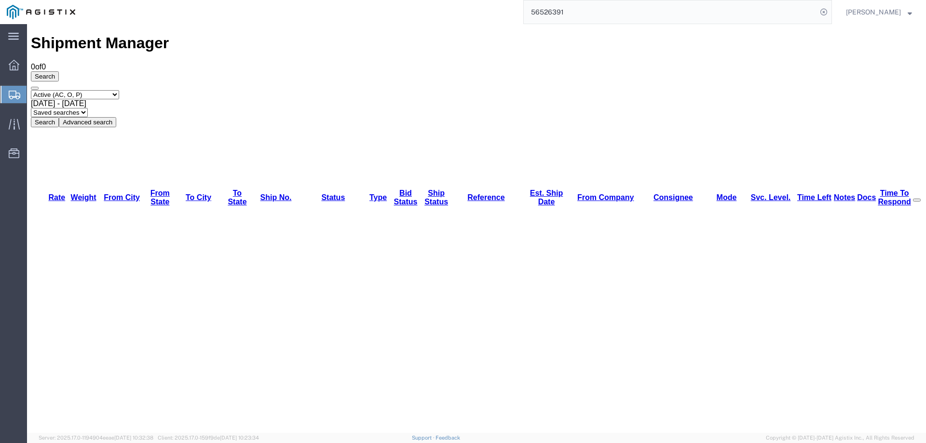
click at [13, 91] on icon at bounding box center [15, 95] width 12 height 9
click at [7, 91] on div at bounding box center [13, 94] width 27 height 17
click at [8, 124] on div at bounding box center [13, 123] width 27 height 19
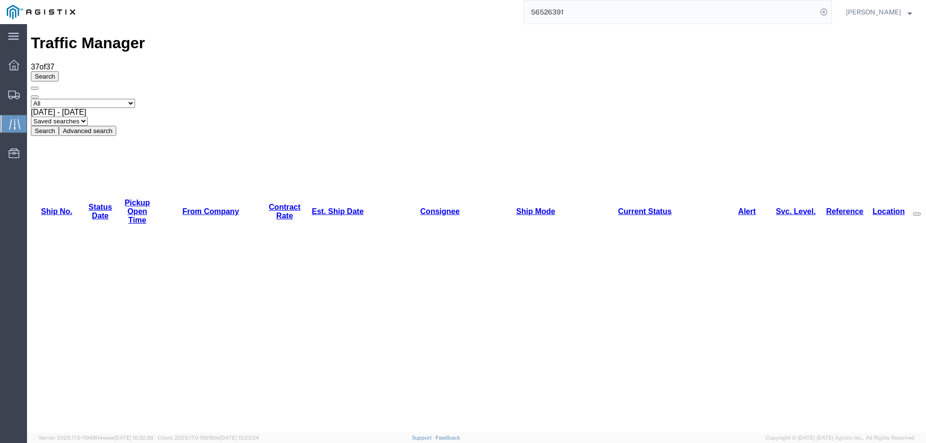
click at [311, 207] on link "Est. Ship Date" at bounding box center [337, 211] width 52 height 8
click at [511, 99] on div "Select status [No transit records] All Arrival Notice Available Arrival Notice …" at bounding box center [476, 117] width 891 height 37
click at [574, 99] on div "Select status [No transit records] All Arrival Notice Available Arrival Notice …" at bounding box center [476, 117] width 891 height 37
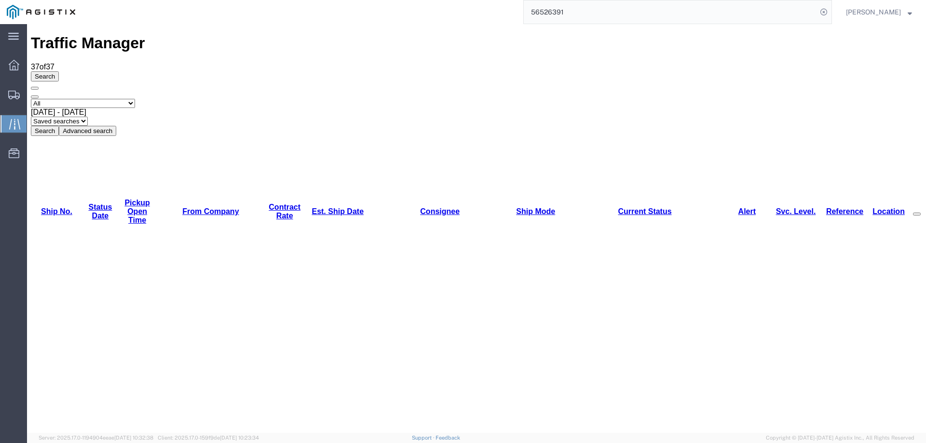
click at [572, 99] on div "Select status [No transit records] All Arrival Notice Available Arrival Notice …" at bounding box center [476, 117] width 891 height 37
drag, startPoint x: 781, startPoint y: 174, endPoint x: 814, endPoint y: 176, distance: 32.9
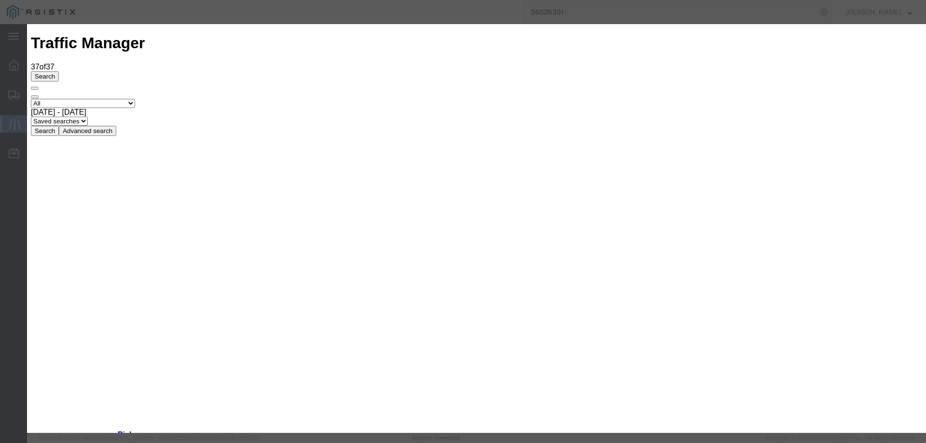
type input "[DATE]"
type input "4:00 PM"
select select "DELIVRED"
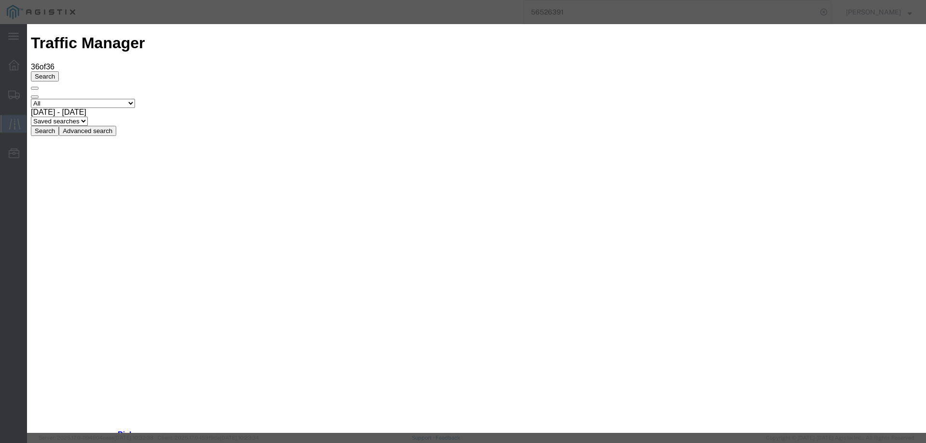
type input "[DATE]"
type input "4:00 PM"
select select "DELIVRED"
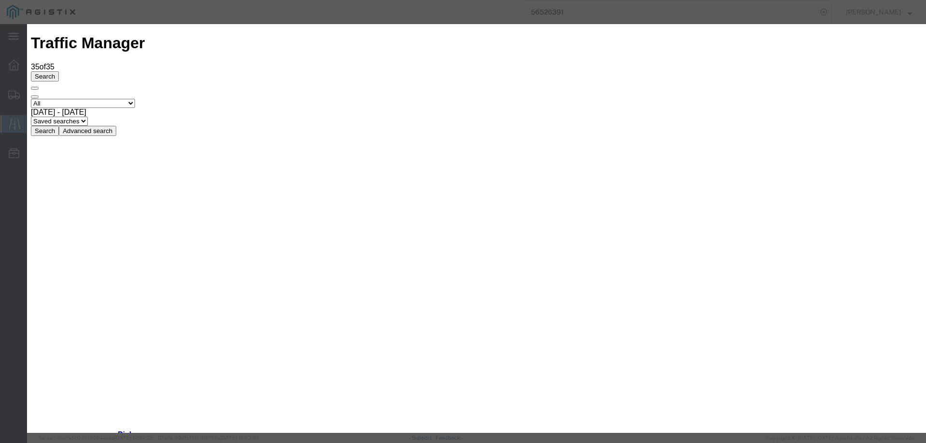
type input "[DATE]"
type input "4:00 PM"
select select "DELIVRED"
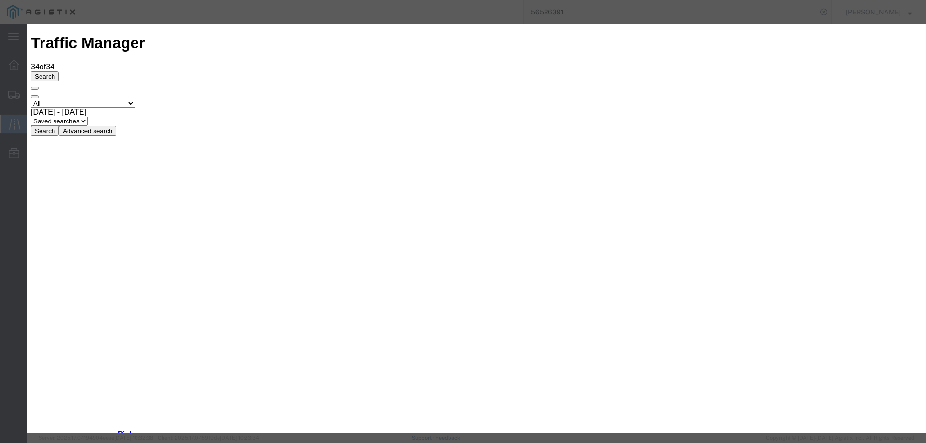
type input "[DATE]"
type input "4:00 PM"
select select "DELIVRED"
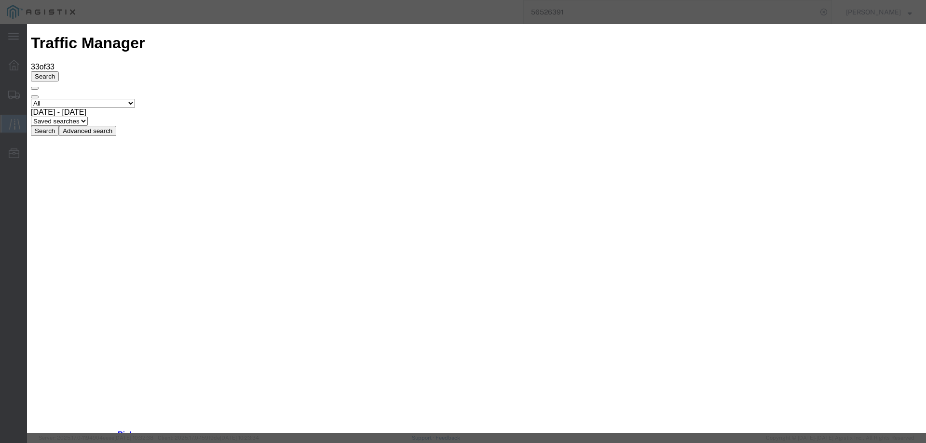
type input "[DATE]"
type input "4:00 PM"
select select "ARVDLVLOC"
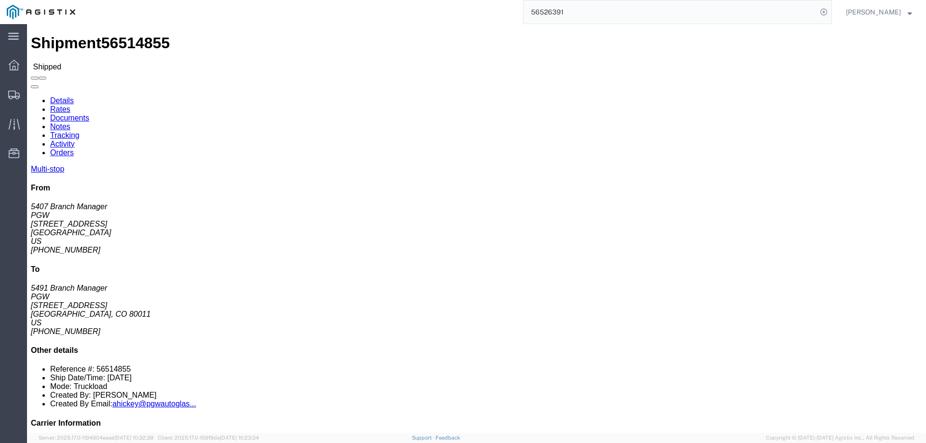
click link "Activity"
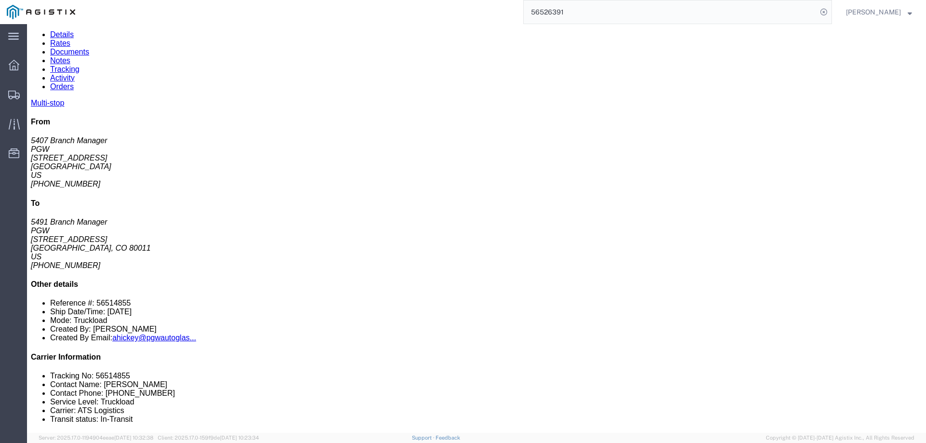
scroll to position [214, 0]
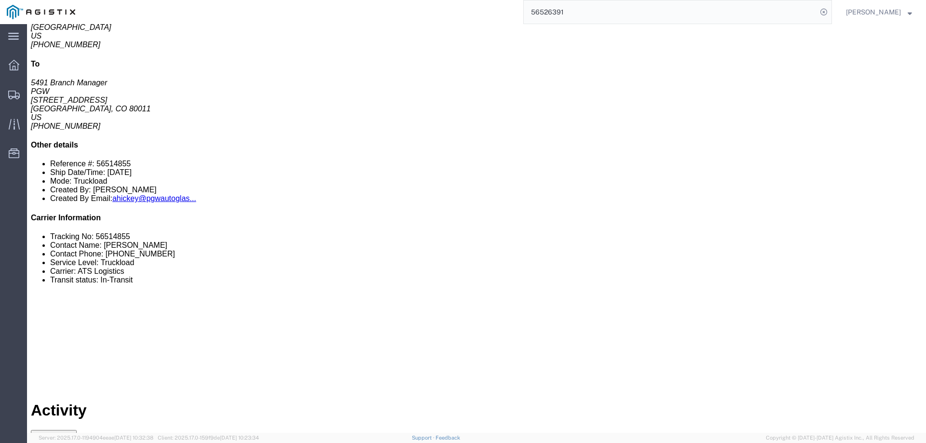
drag, startPoint x: 526, startPoint y: 415, endPoint x: 30, endPoint y: 403, distance: 495.8
click at [8, 122] on div at bounding box center [13, 123] width 27 height 19
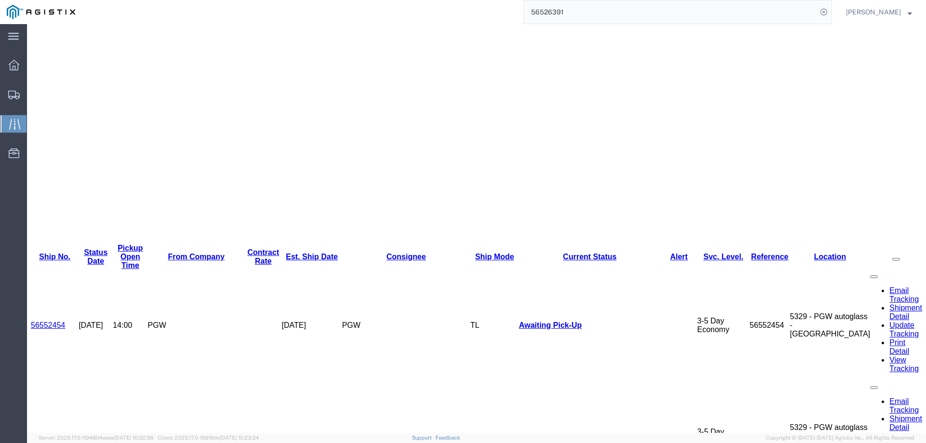
scroll to position [173, 0]
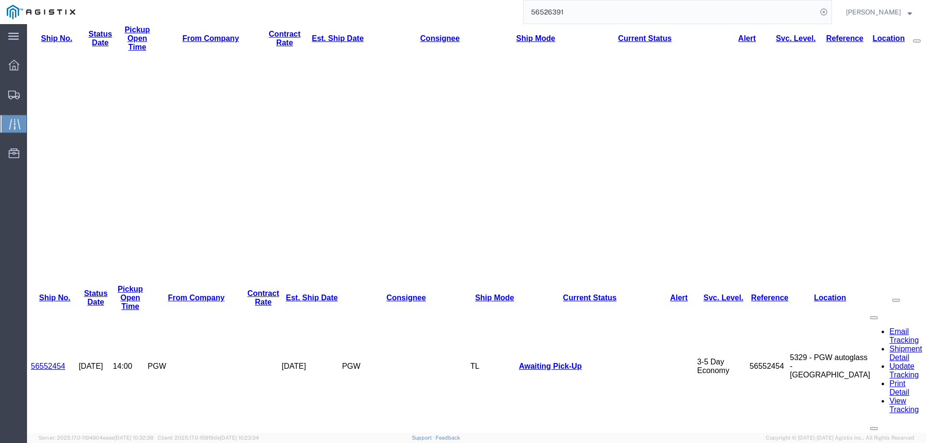
click at [311, 42] on link "Est. Ship Date" at bounding box center [337, 38] width 52 height 8
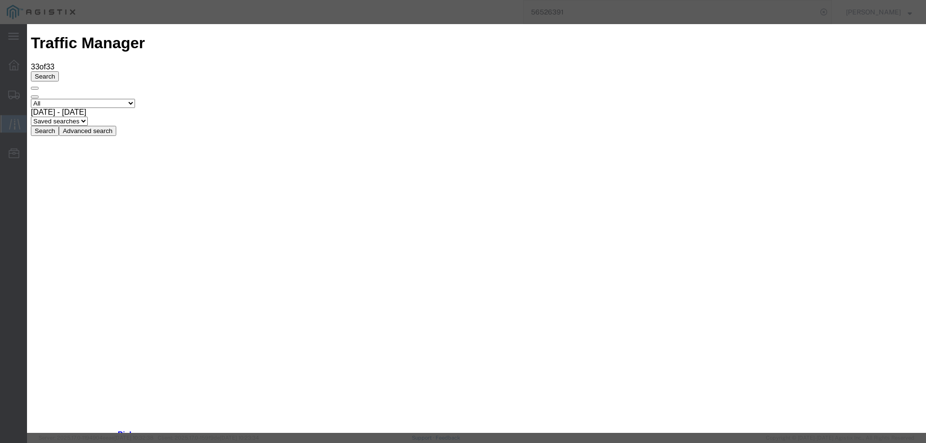
type input "[DATE]"
type input "4:00 PM"
select select "DELIVRED"
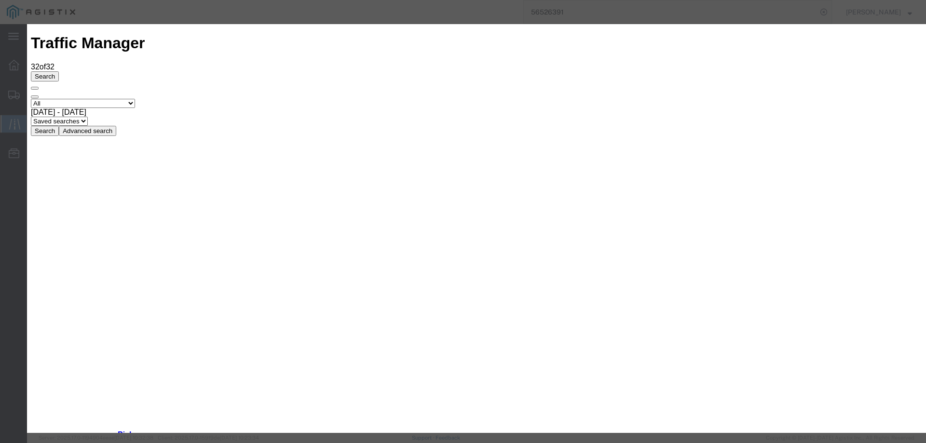
type input "[DATE]"
type input "4:00 PM"
select select "DELIVRED"
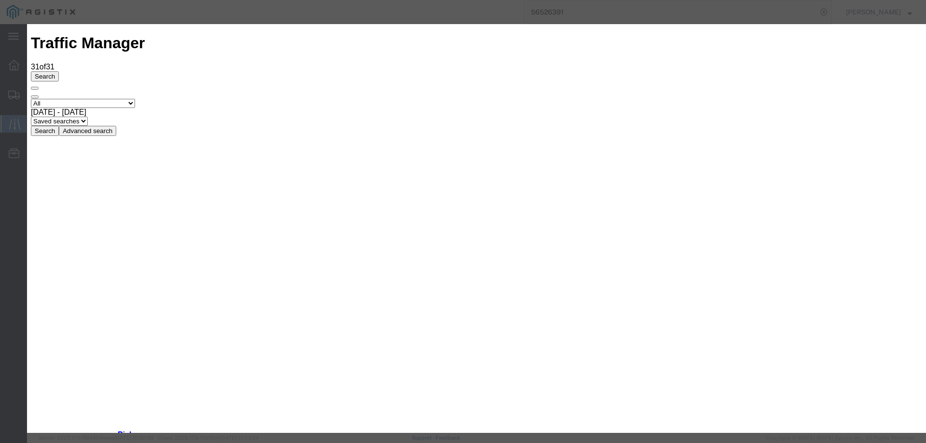
type input "[DATE]"
type input "4:00 PM"
select select "ARVDLVLOC"
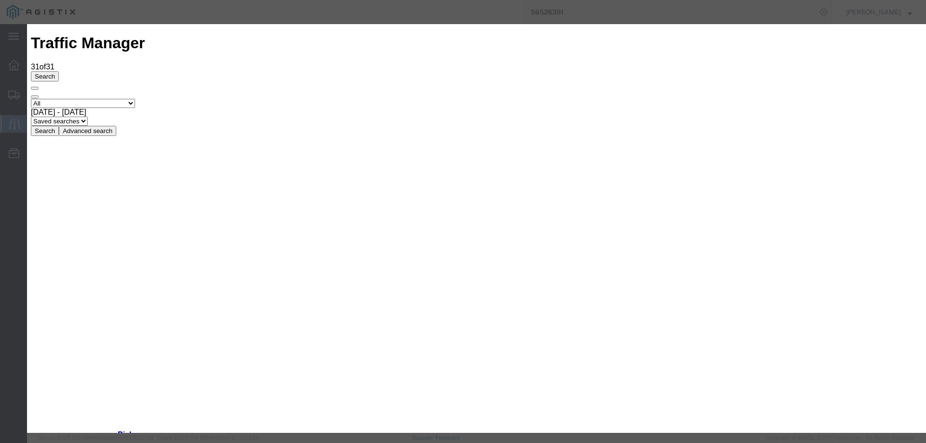
type input "[DATE]"
type input "4:00 PM"
select select "INTRANST"
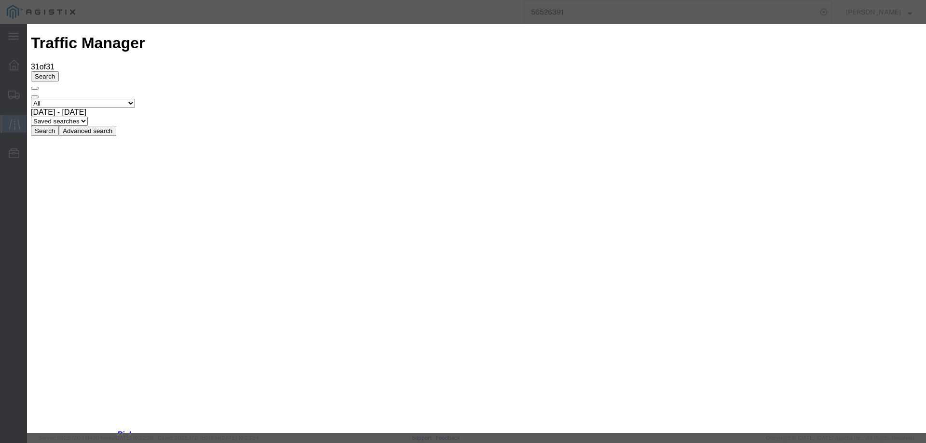
type input "[DATE]"
type input "4:00 PM"
select select "INTRANST"
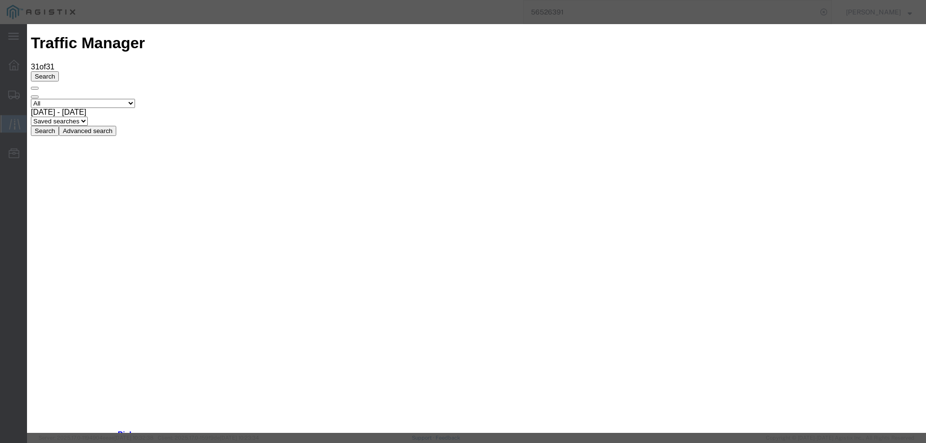
type input "[DATE]"
type input "4:00 PM"
select select "INTRANST"
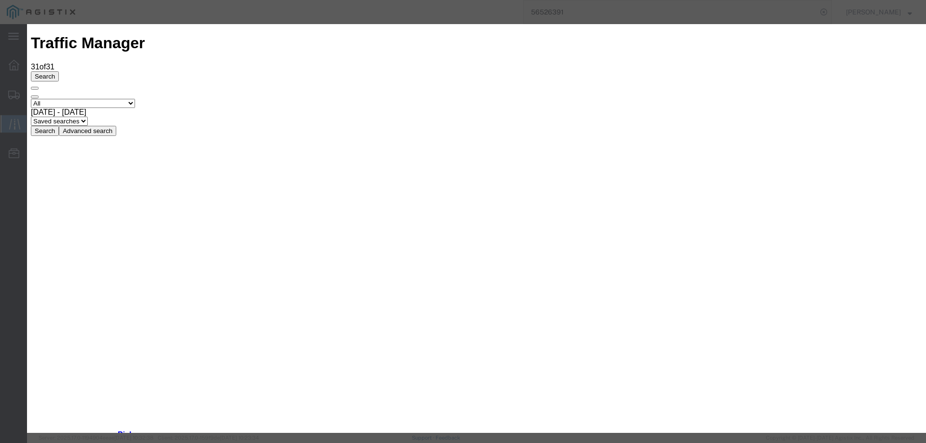
type input "[DATE]"
type input "4:00 PM"
select select "INTRANST"
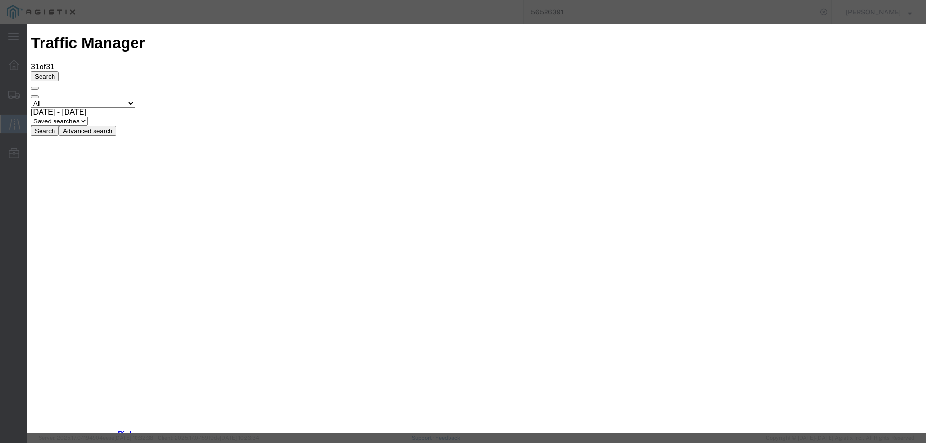
type input "[DATE]"
type input "4:00 PM"
select select "ARVPULOC"
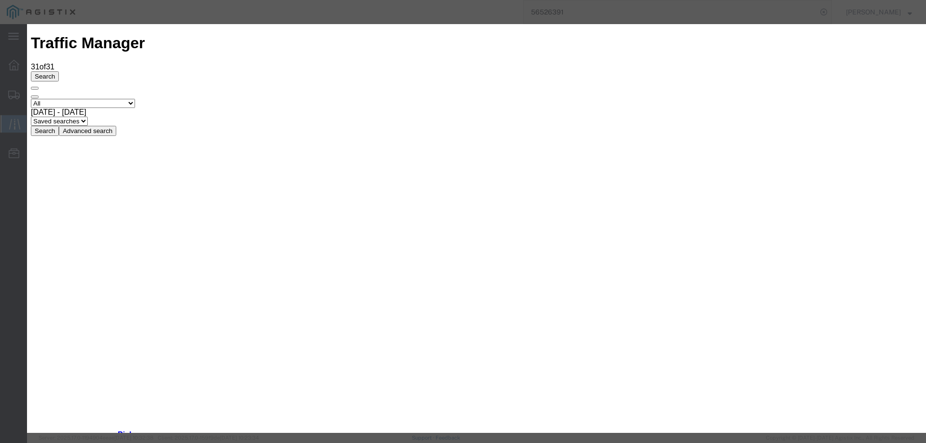
type input "[DATE]"
type input "4:00 PM"
drag, startPoint x: 310, startPoint y: 138, endPoint x: 310, endPoint y: 144, distance: 5.8
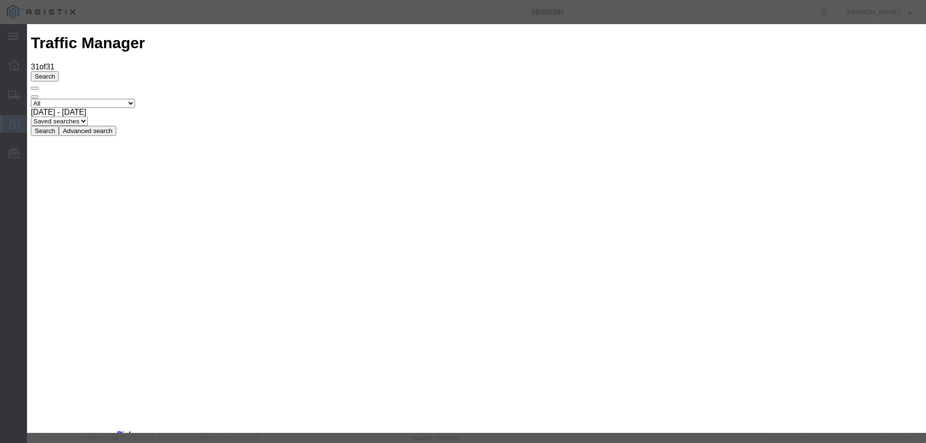
select select "ARVPULOC"
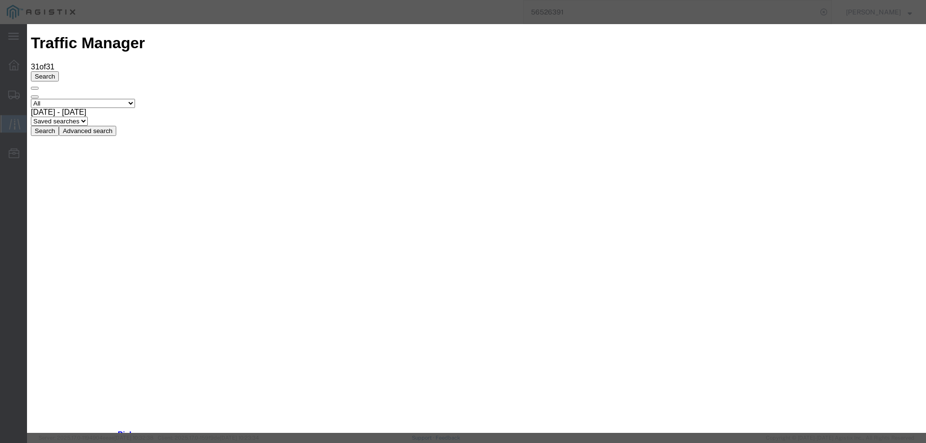
type input "[DATE]"
type input "4:00 PM"
drag, startPoint x: 312, startPoint y: 138, endPoint x: 312, endPoint y: 146, distance: 8.2
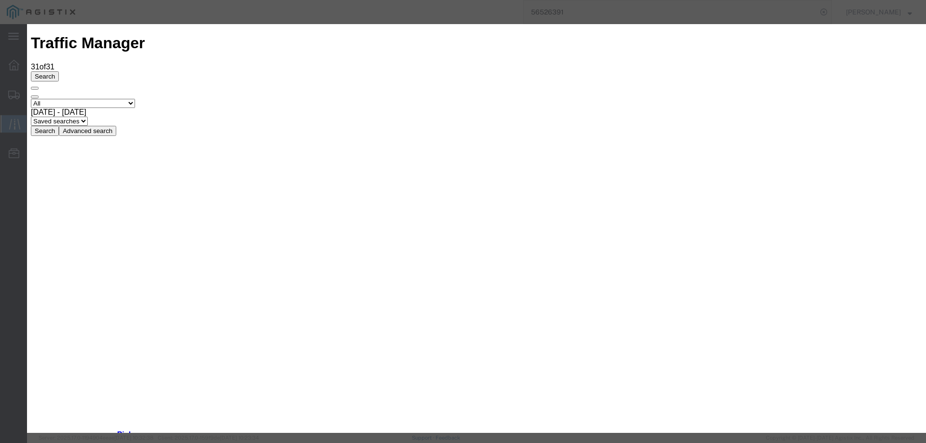
select select "INTRANST"
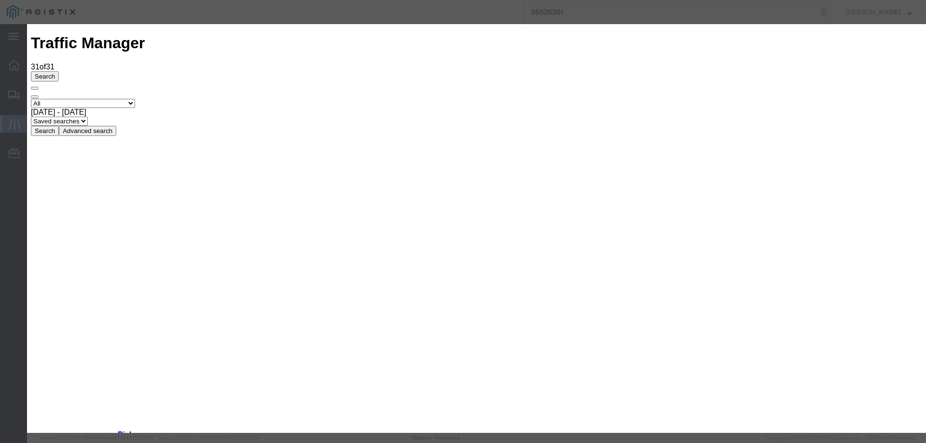
type input "[DATE]"
type input "4:00 PM"
select select "INTRANST"
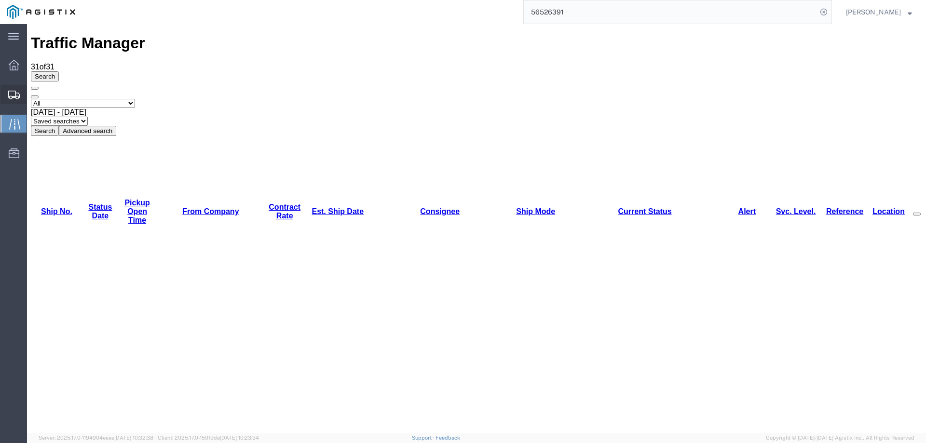
click at [13, 91] on icon at bounding box center [14, 95] width 12 height 9
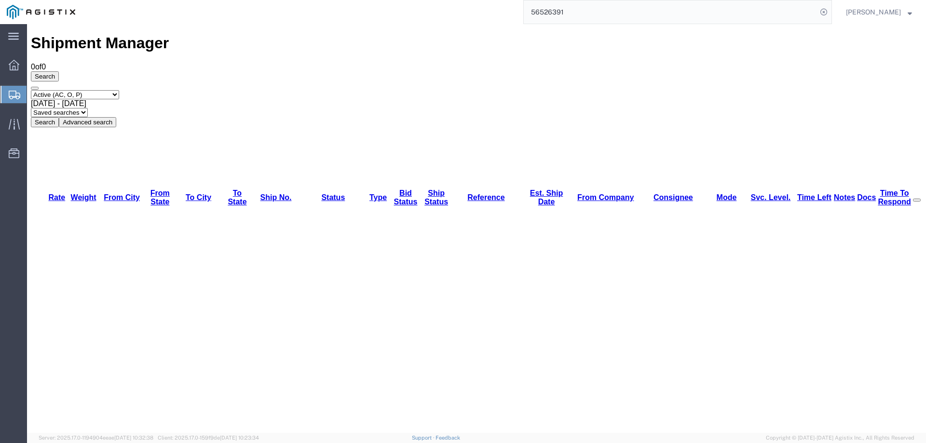
click at [17, 93] on icon at bounding box center [15, 95] width 12 height 9
click at [14, 120] on icon at bounding box center [14, 124] width 11 height 11
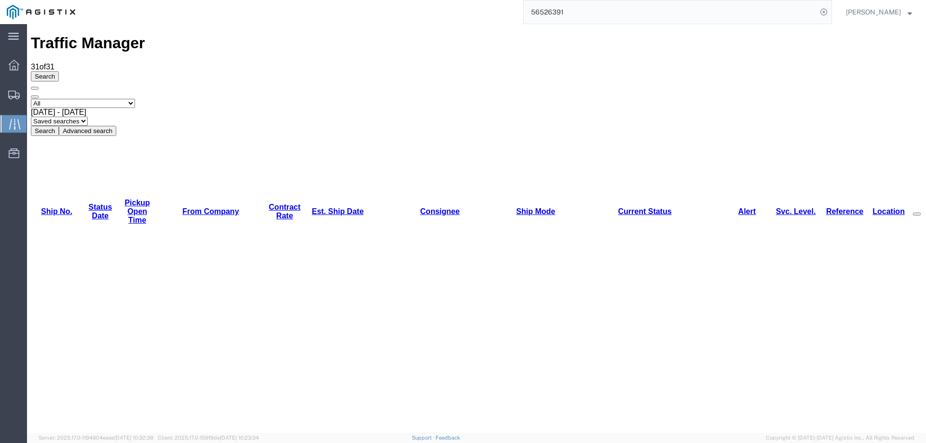
click at [311, 207] on link "Est. Ship Date" at bounding box center [337, 211] width 52 height 8
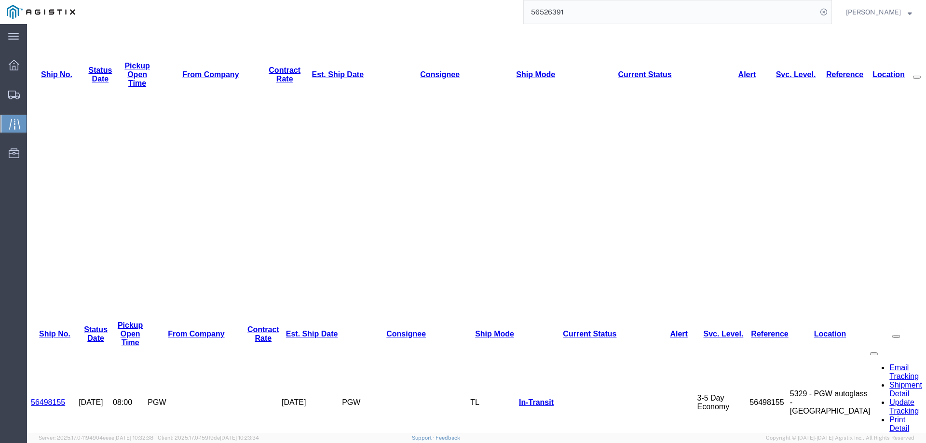
scroll to position [143, 0]
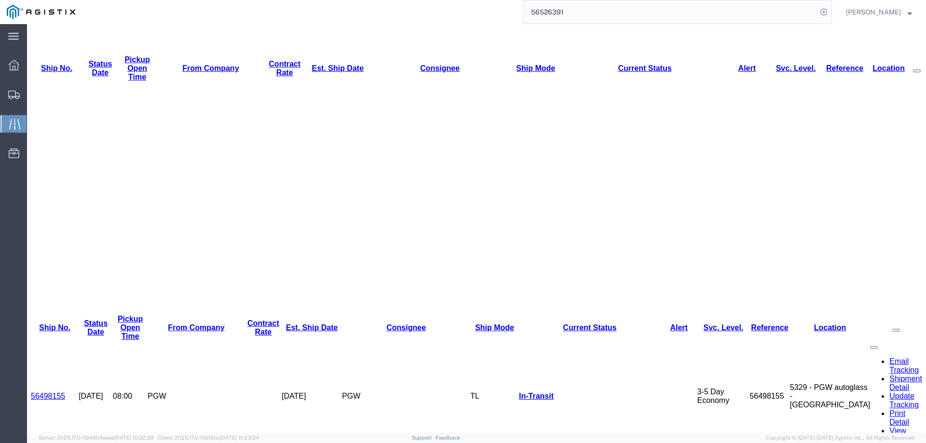
click at [8, 96] on icon at bounding box center [14, 95] width 12 height 9
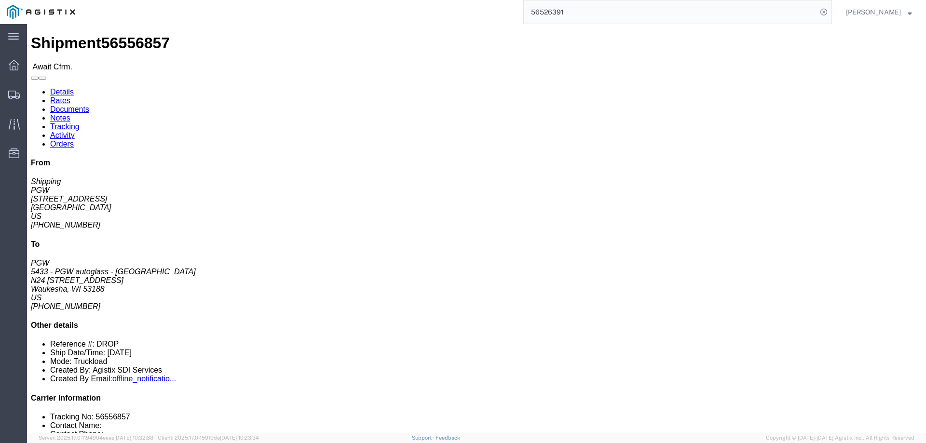
click b "56556857"
click link "Confirm"
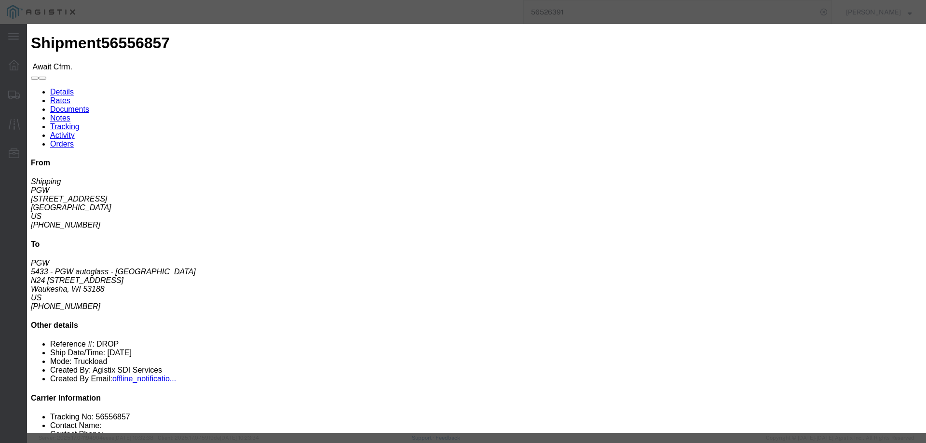
click input "checkbox"
checkbox input "true"
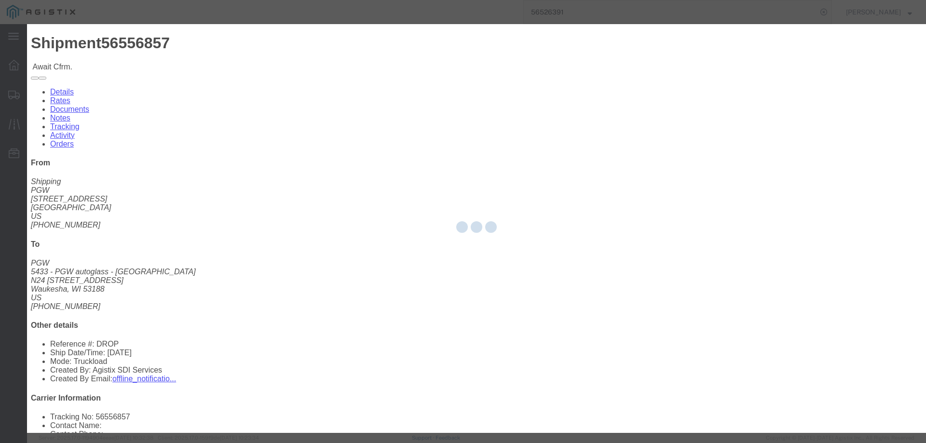
type input "[PERSON_NAME]"
type input "3204977237"
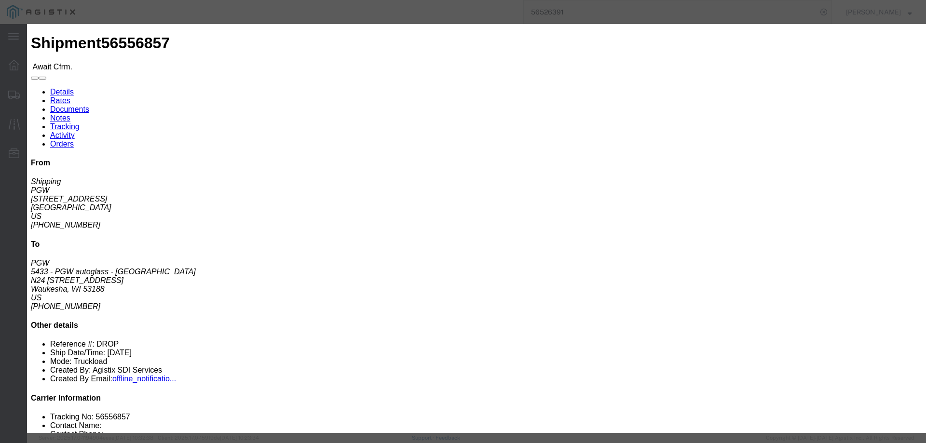
click input "text"
paste input "56556857"
type input "56556857"
click button "Submit"
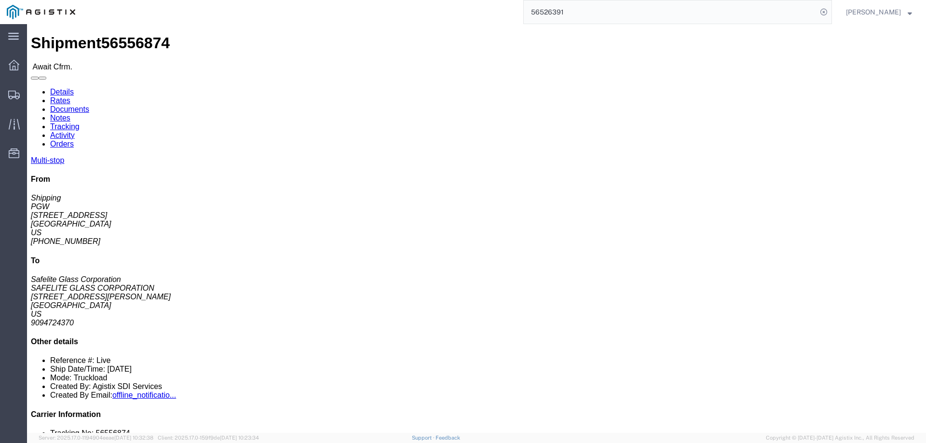
click b "56556874"
click link "Confirm"
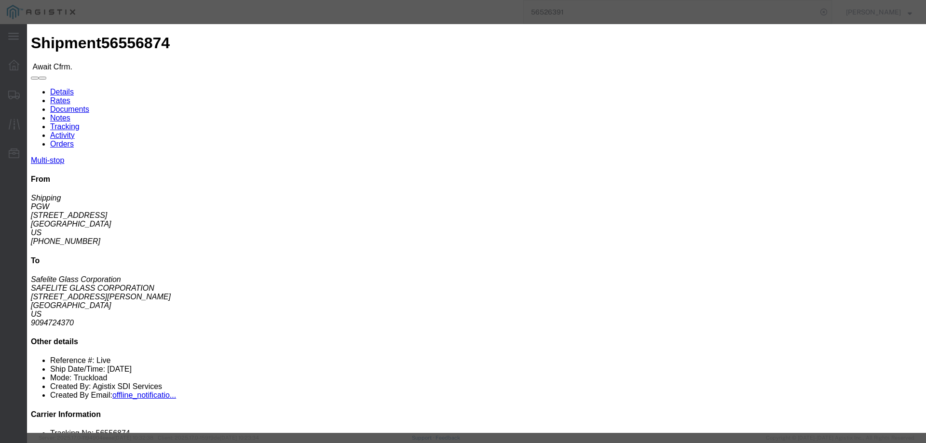
click input "checkbox"
checkbox input "true"
type input "[PERSON_NAME]"
type input "3204977237"
drag, startPoint x: 329, startPoint y: 105, endPoint x: 335, endPoint y: 118, distance: 13.6
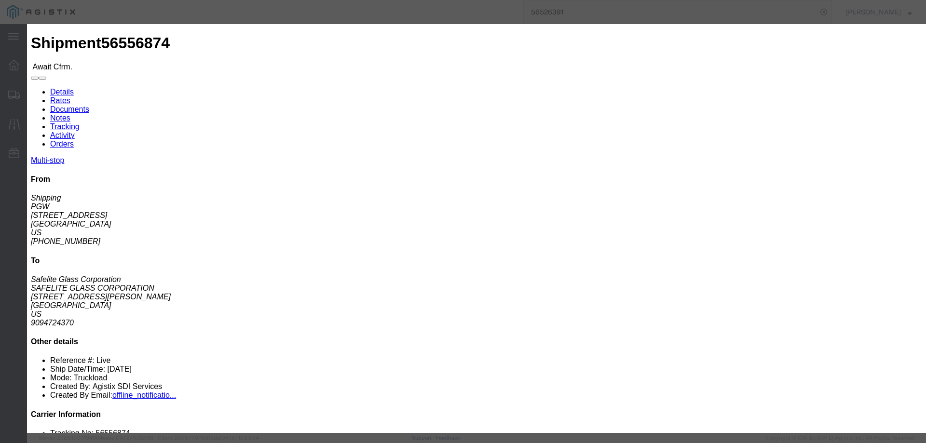
click input "text"
paste input "56556874"
type input "56556874"
click button "Submit"
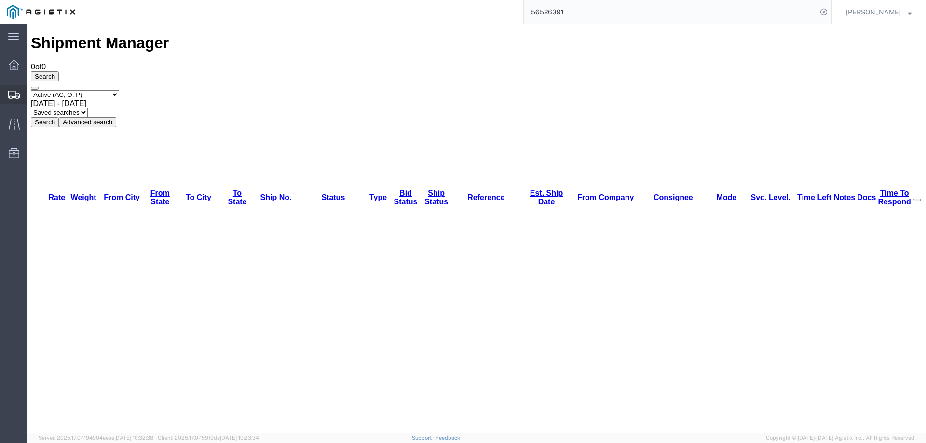
click at [13, 101] on div at bounding box center [13, 94] width 27 height 19
click at [15, 88] on div at bounding box center [13, 94] width 27 height 17
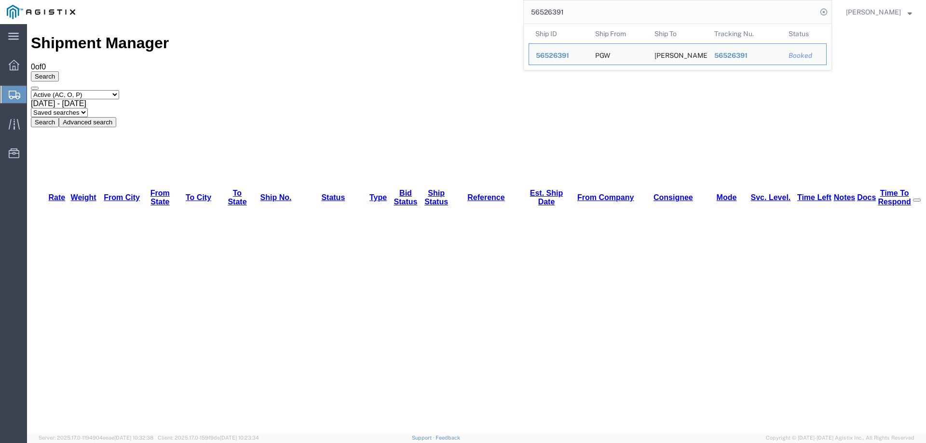
drag, startPoint x: 633, startPoint y: 10, endPoint x: 486, endPoint y: 9, distance: 146.6
click at [487, 11] on div "56526391 Ship ID Ship From Ship To Tracking Nu. Status Ship ID 56526391 Ship Fr…" at bounding box center [457, 12] width 750 height 24
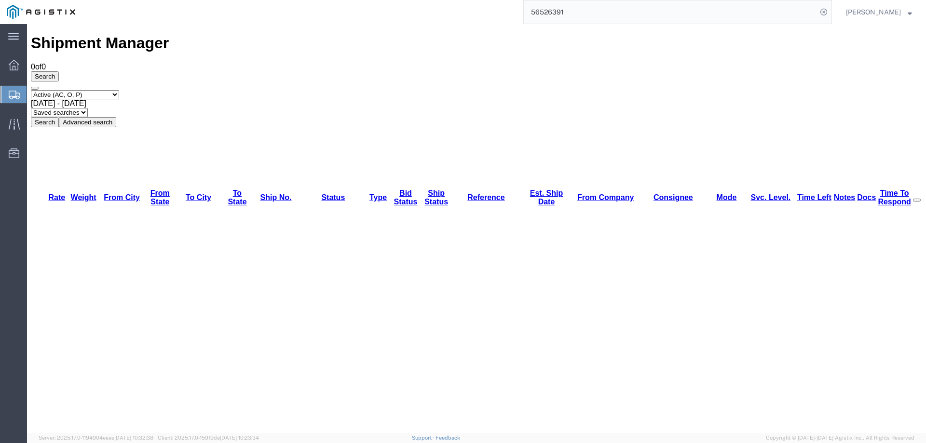
paste input "41753"
type input "56541753"
click at [830, 14] on icon at bounding box center [823, 11] width 13 height 13
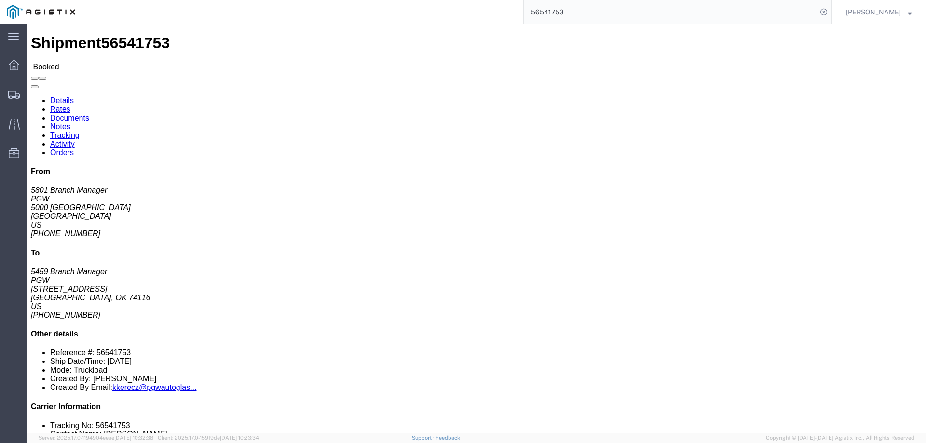
click link "Rates"
